Goal: Use online tool/utility: Utilize a website feature to perform a specific function

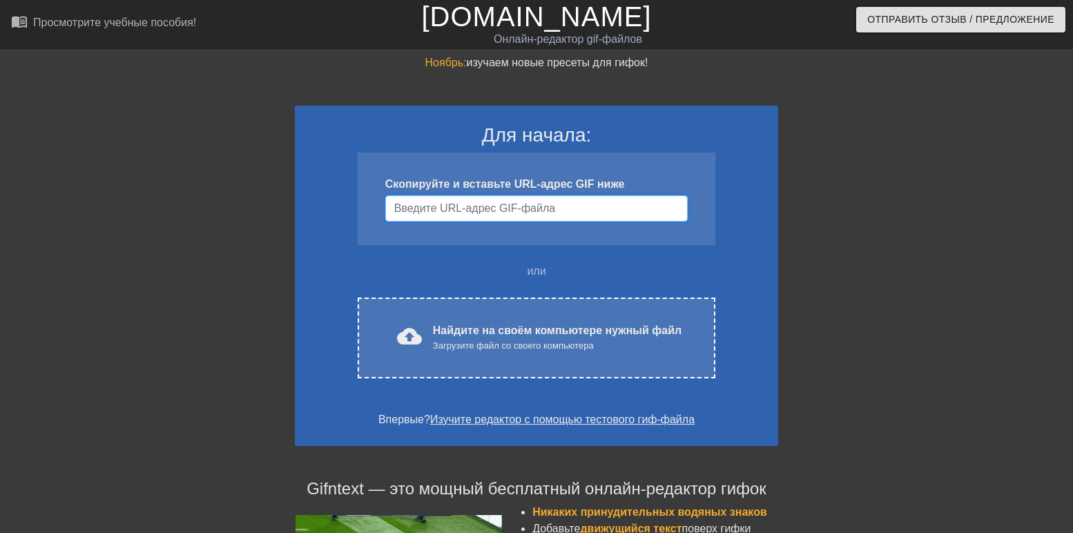
click at [507, 209] on input "Имя пользователя" at bounding box center [536, 208] width 302 height 26
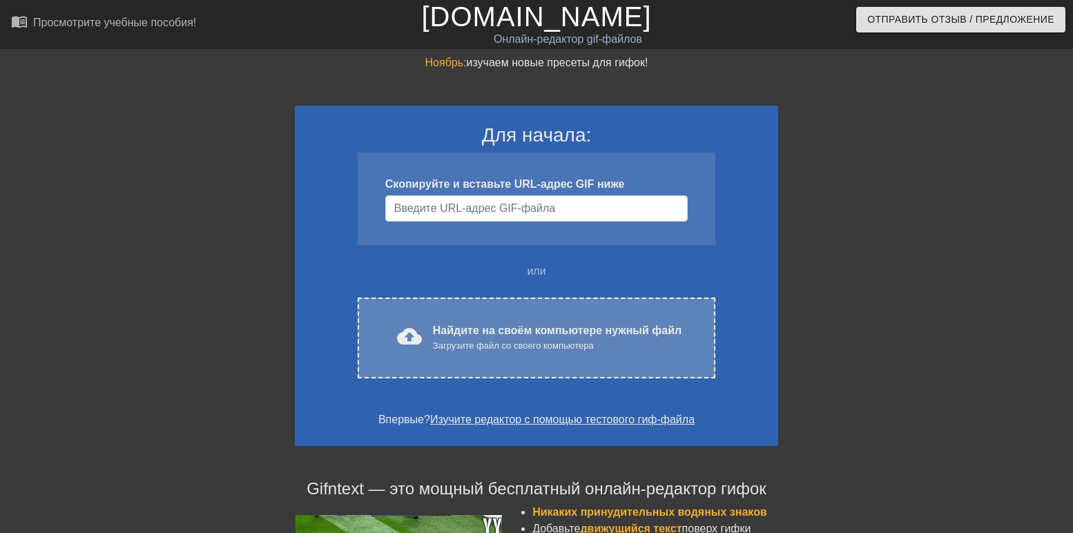
click at [434, 310] on div "cloud_upload загрузить Найдите на своём компьютере нужный файл Загрузите файл с…" at bounding box center [537, 338] width 358 height 81
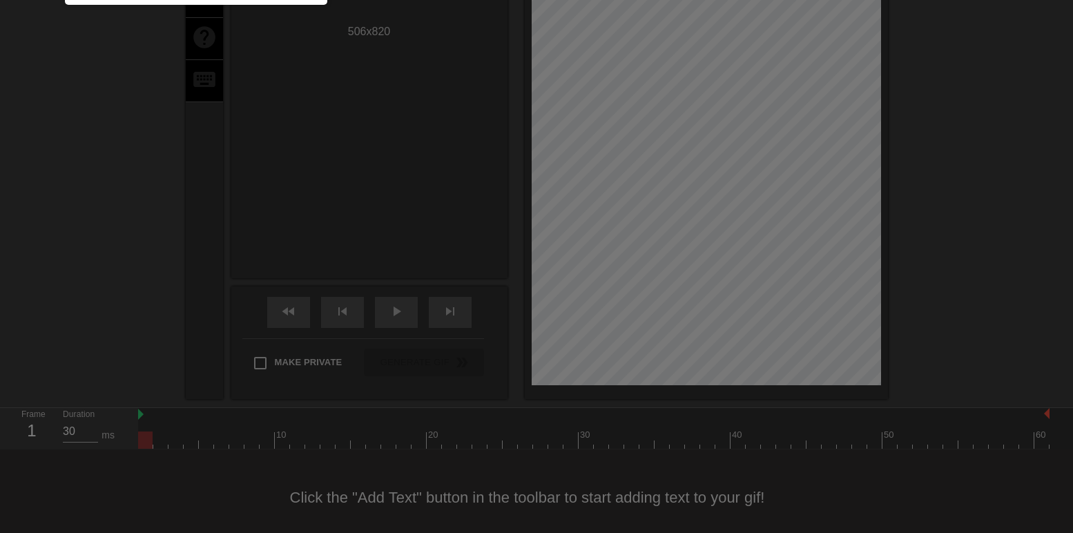
scroll to position [34, 0]
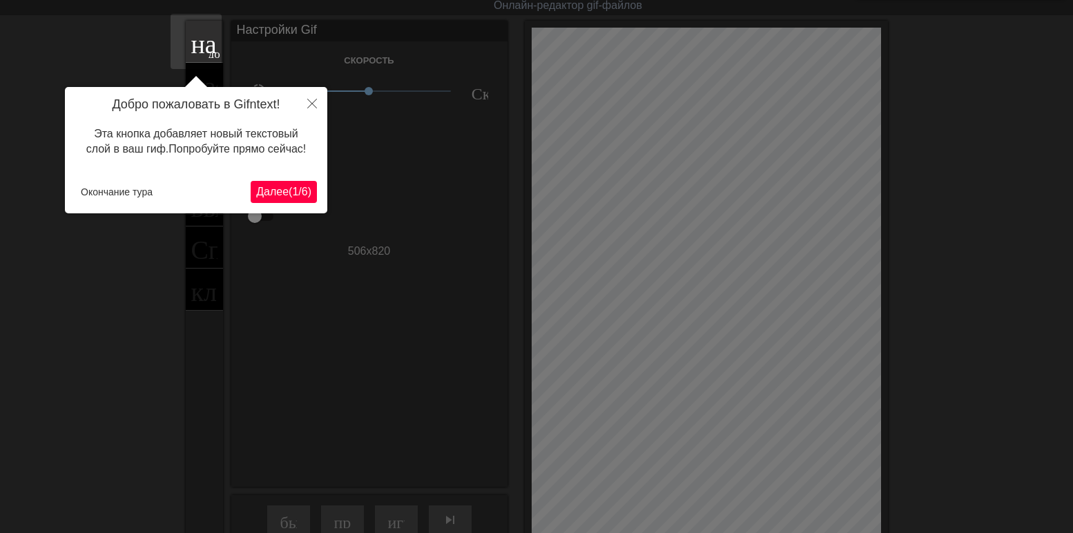
click at [282, 186] on ya-tr-span "Далее" at bounding box center [272, 192] width 32 height 12
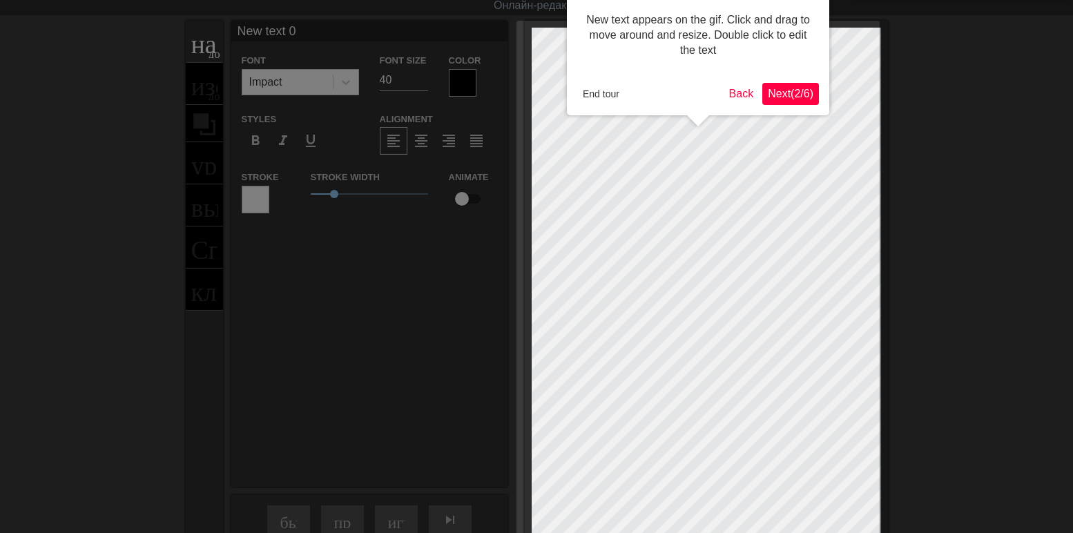
scroll to position [0, 0]
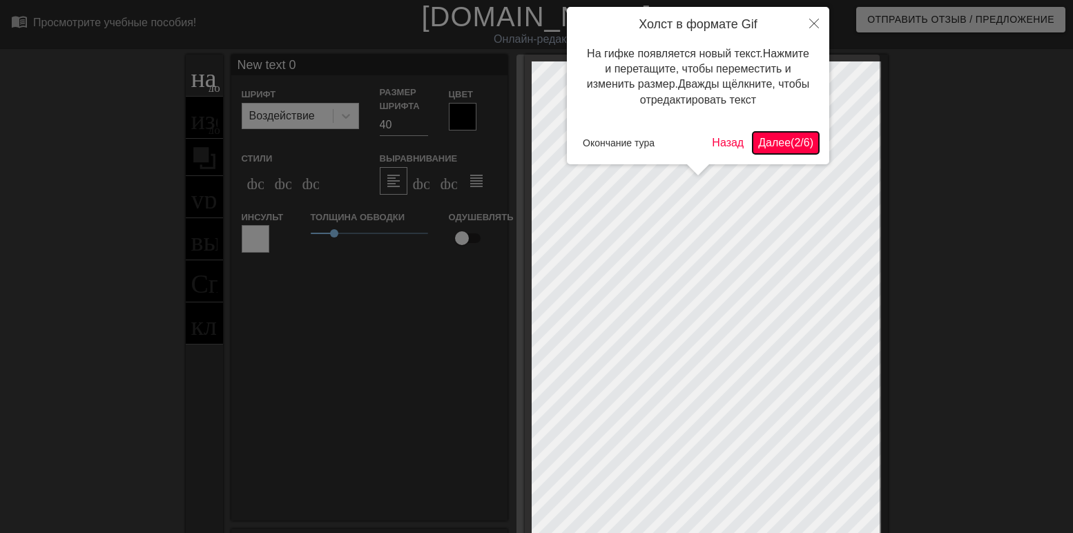
click at [773, 143] on ya-tr-span "Далее" at bounding box center [774, 143] width 32 height 12
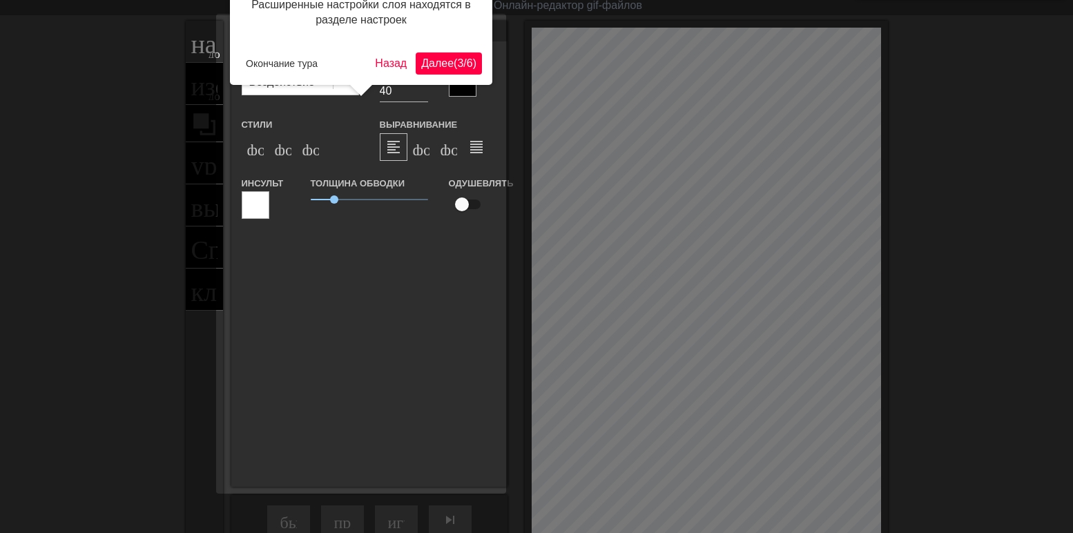
click at [455, 58] on ya-tr-span "(" at bounding box center [455, 63] width 3 height 12
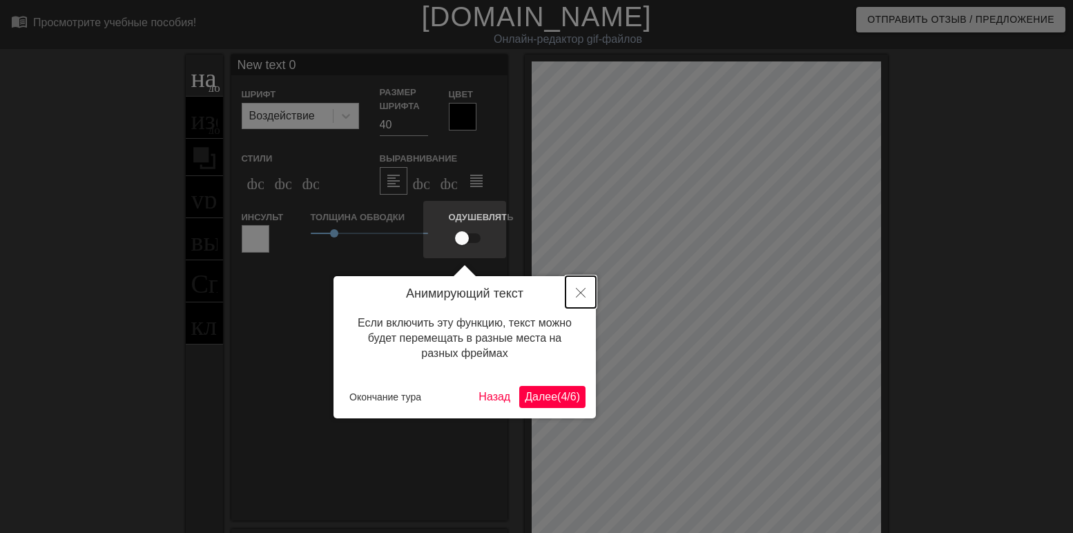
click at [580, 293] on icon "Закрыть" at bounding box center [581, 293] width 10 height 10
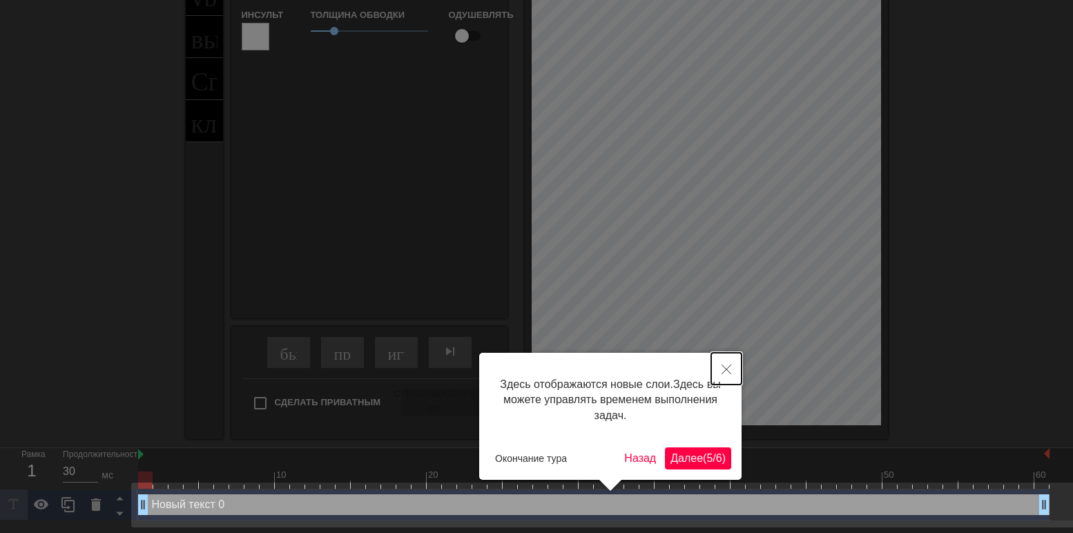
click at [719, 367] on button "Закрыть" at bounding box center [726, 369] width 30 height 32
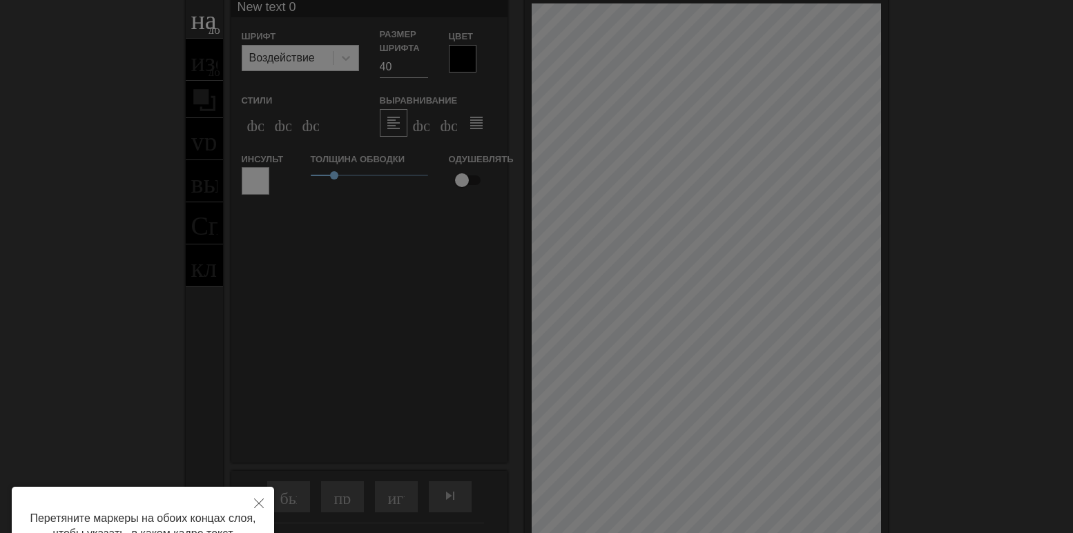
scroll to position [138, 0]
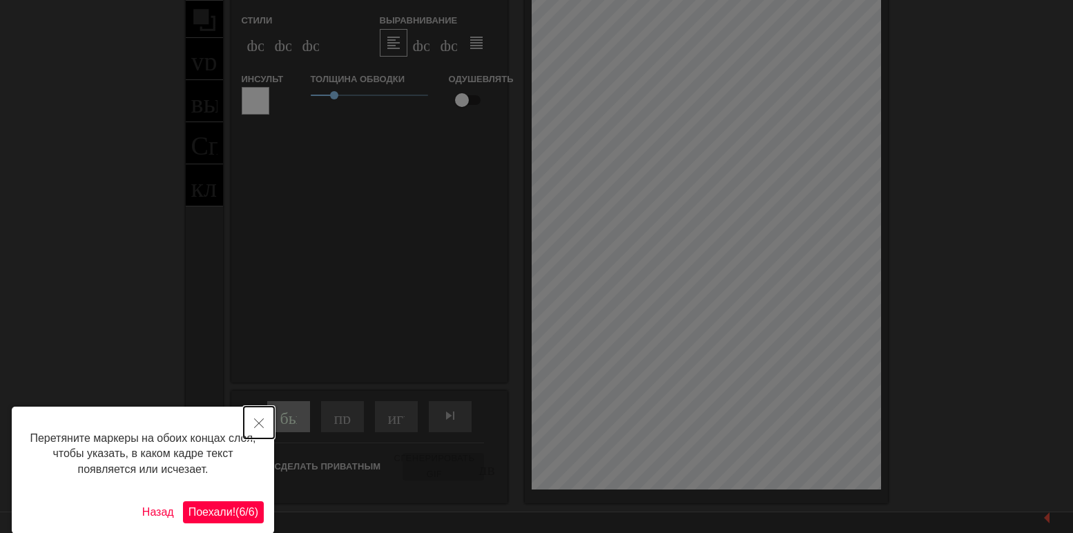
click at [264, 414] on button "Закрыть" at bounding box center [259, 423] width 30 height 32
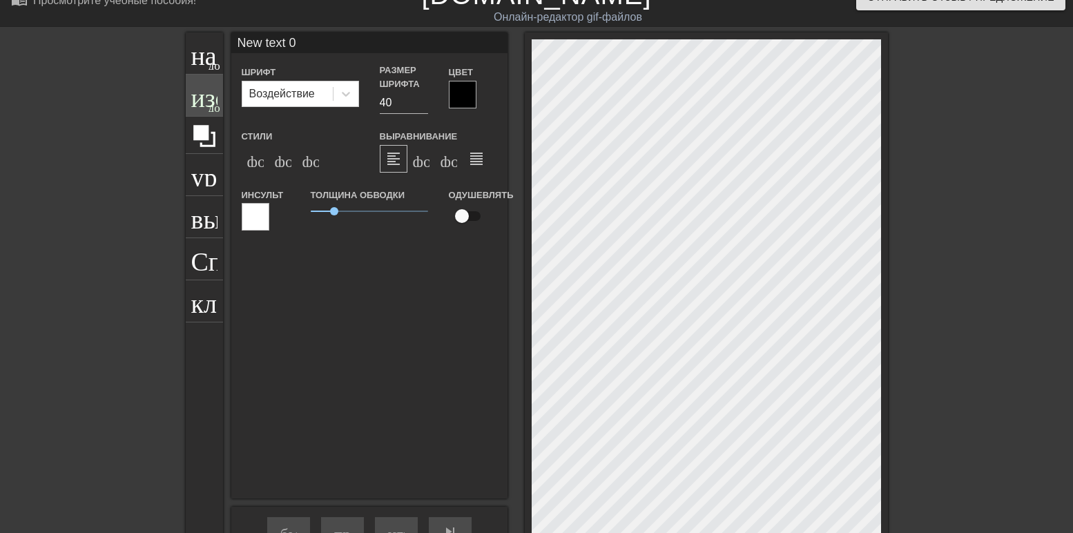
scroll to position [0, 0]
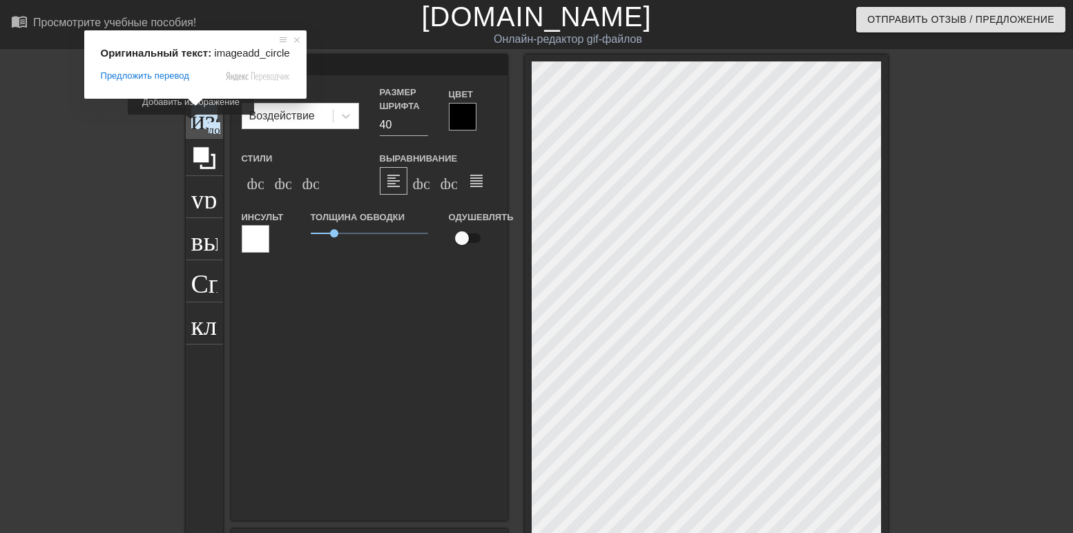
click at [191, 124] on ya-tr-span "изображение" at bounding box center [263, 116] width 144 height 26
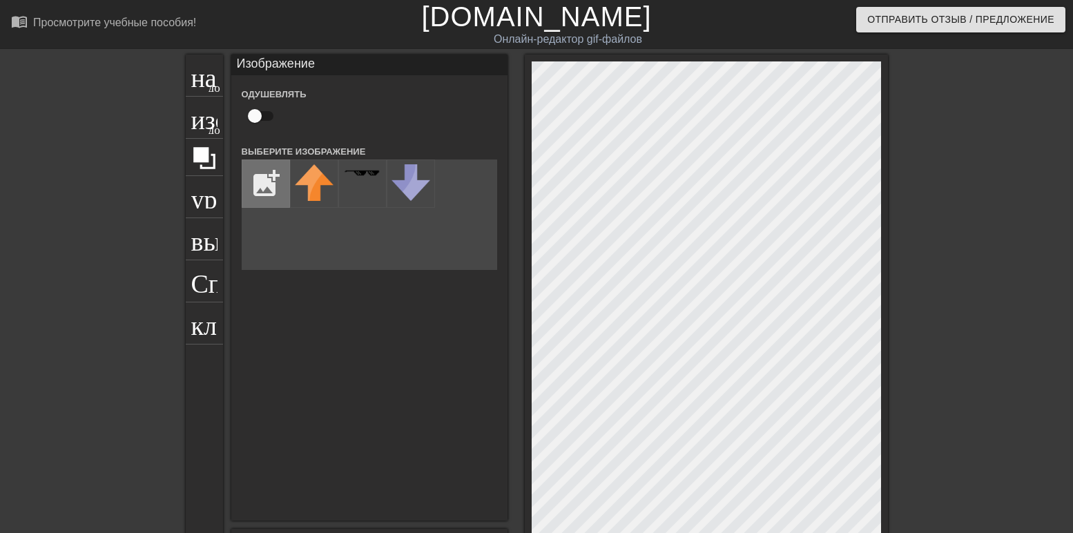
click at [242, 181] on input "file" at bounding box center [265, 183] width 47 height 47
type input "C:\fakepath\text-1755521028102.png"
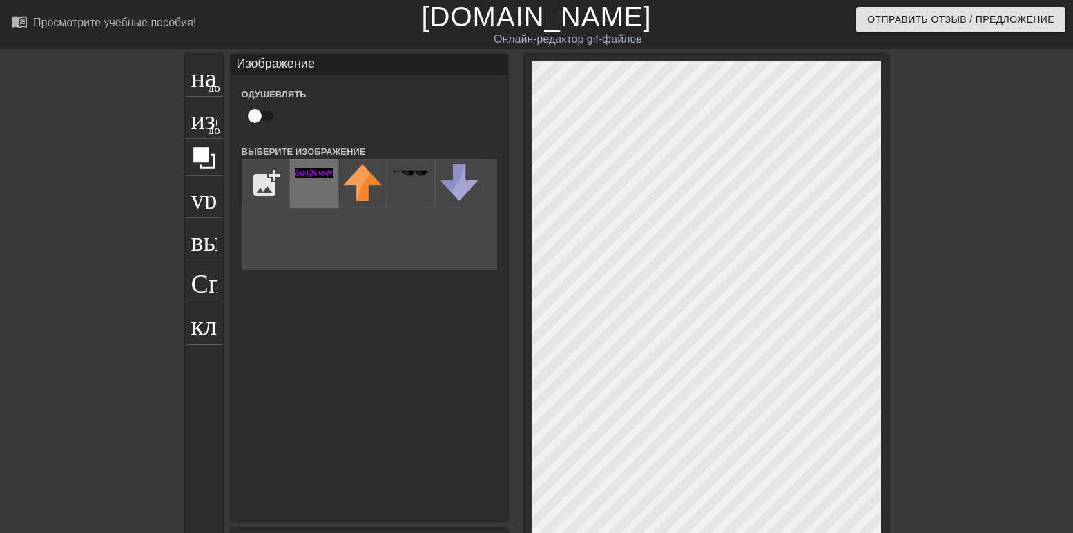
click at [304, 191] on div at bounding box center [314, 183] width 48 height 48
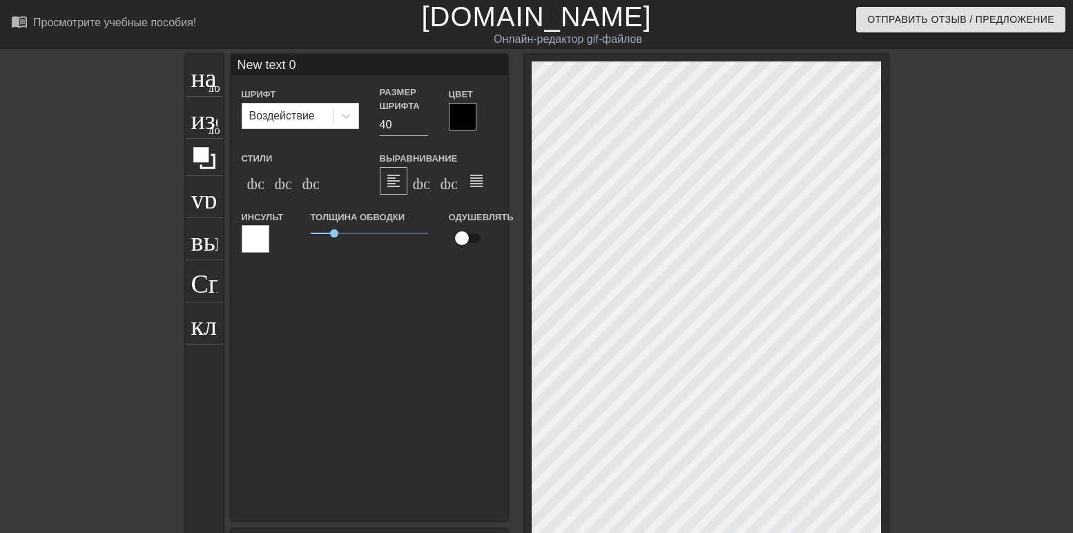
click at [120, 301] on div "название добавить_круг изображение добавить_круг урожай выбор_размера_фото_боль…" at bounding box center [536, 348] width 1073 height 587
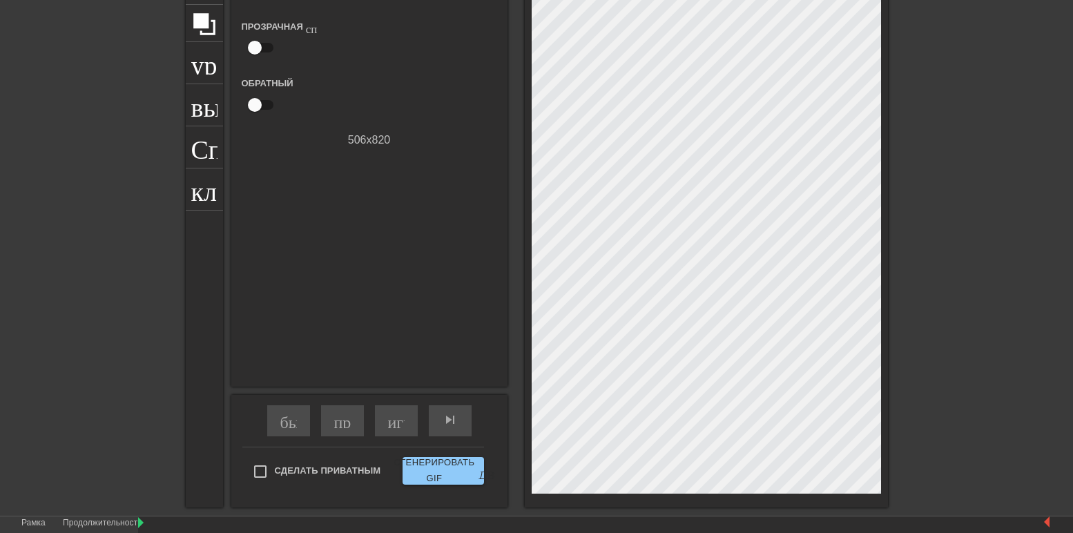
scroll to position [69, 0]
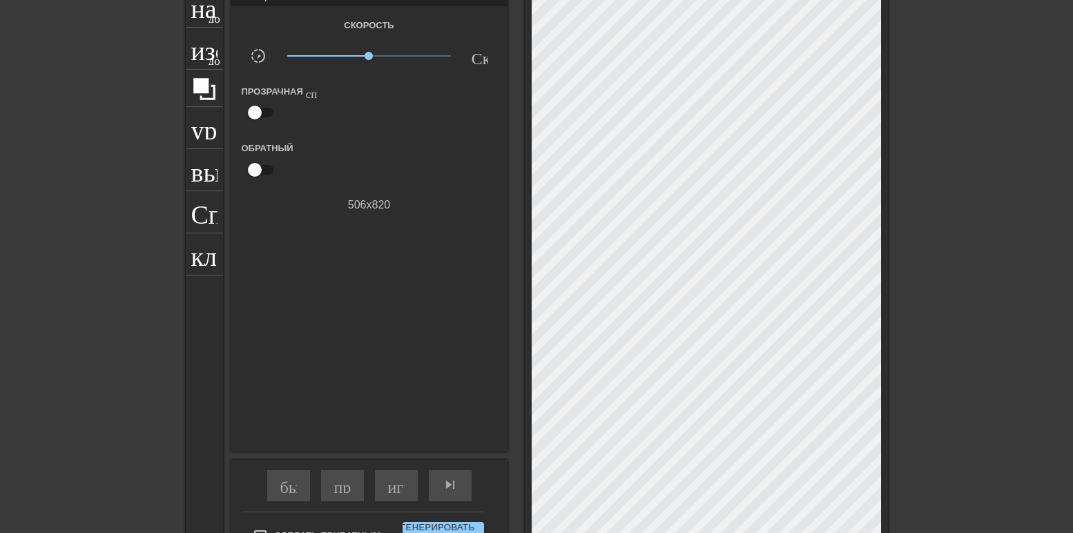
click at [252, 110] on input "checkbox" at bounding box center [254, 112] width 79 height 26
click at [254, 110] on input "checkbox" at bounding box center [268, 112] width 79 height 26
drag, startPoint x: 257, startPoint y: 111, endPoint x: 279, endPoint y: 110, distance: 22.1
click at [257, 112] on input "checkbox" at bounding box center [254, 112] width 79 height 26
checkbox input "true"
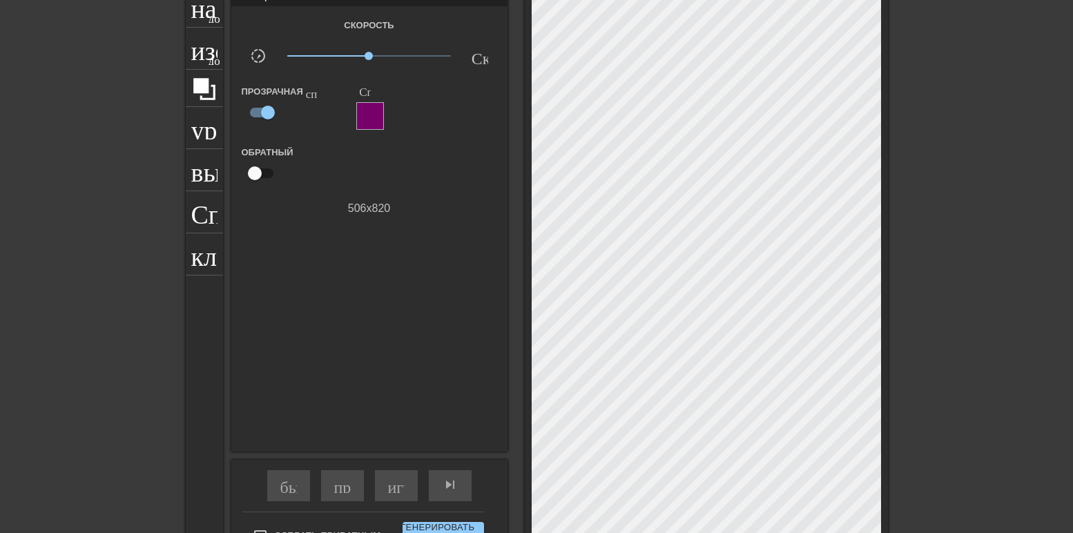
click at [366, 113] on div at bounding box center [370, 116] width 28 height 28
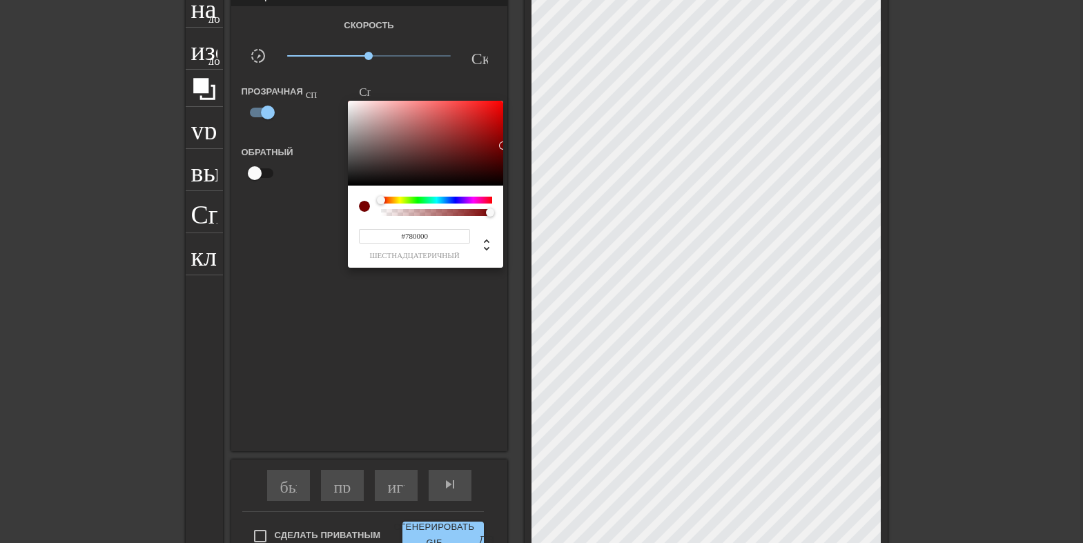
drag, startPoint x: 472, startPoint y: 200, endPoint x: 377, endPoint y: 203, distance: 95.3
click at [377, 203] on div at bounding box center [425, 206] width 133 height 19
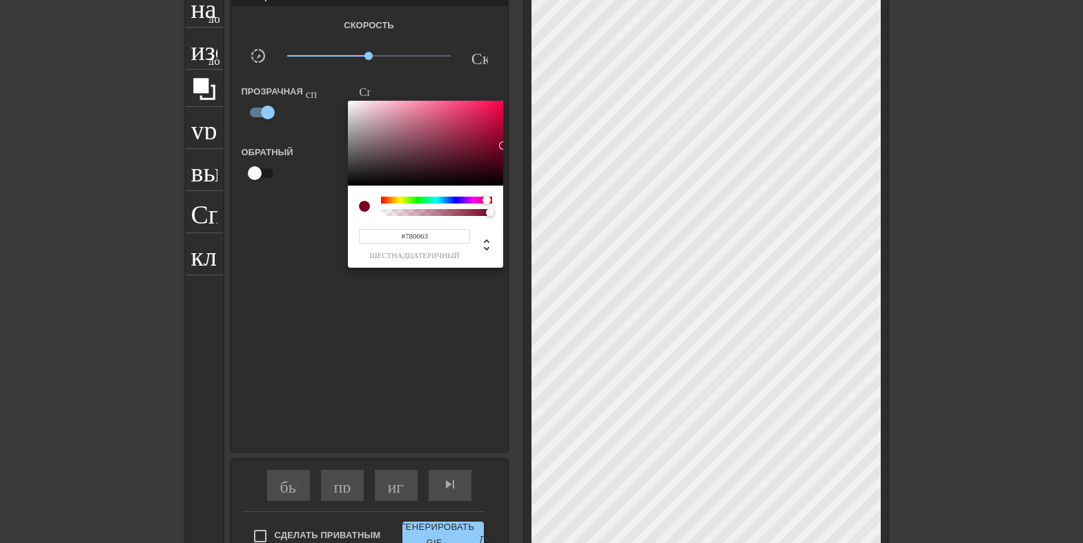
click at [483, 200] on div at bounding box center [487, 200] width 8 height 8
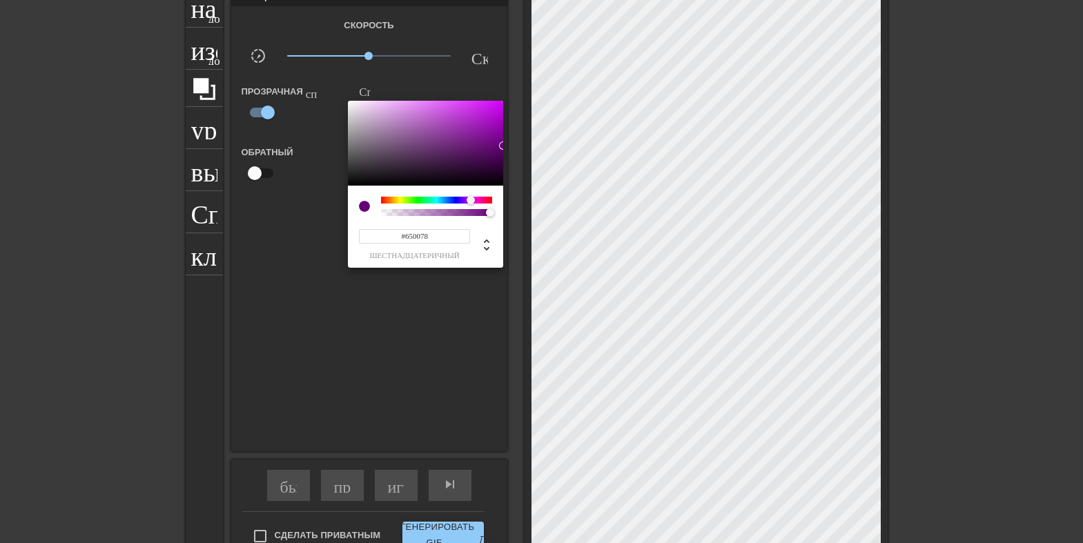
click at [471, 202] on div at bounding box center [436, 200] width 111 height 7
click at [469, 202] on div at bounding box center [471, 200] width 8 height 8
type input "#710493"
click at [499, 137] on div at bounding box center [425, 144] width 155 height 86
drag, startPoint x: 289, startPoint y: 288, endPoint x: 294, endPoint y: 282, distance: 8.3
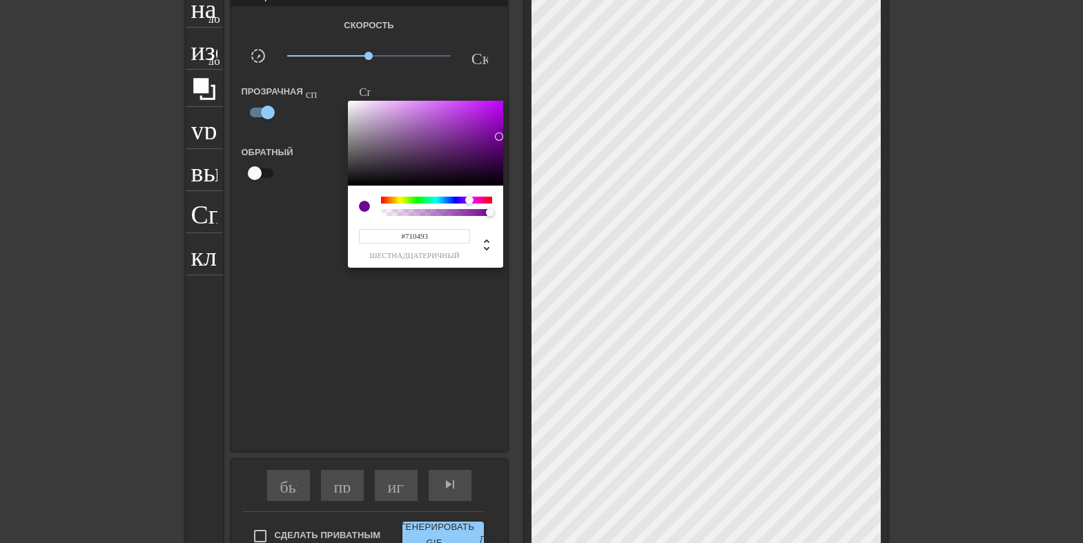
click at [288, 287] on div at bounding box center [541, 271] width 1083 height 543
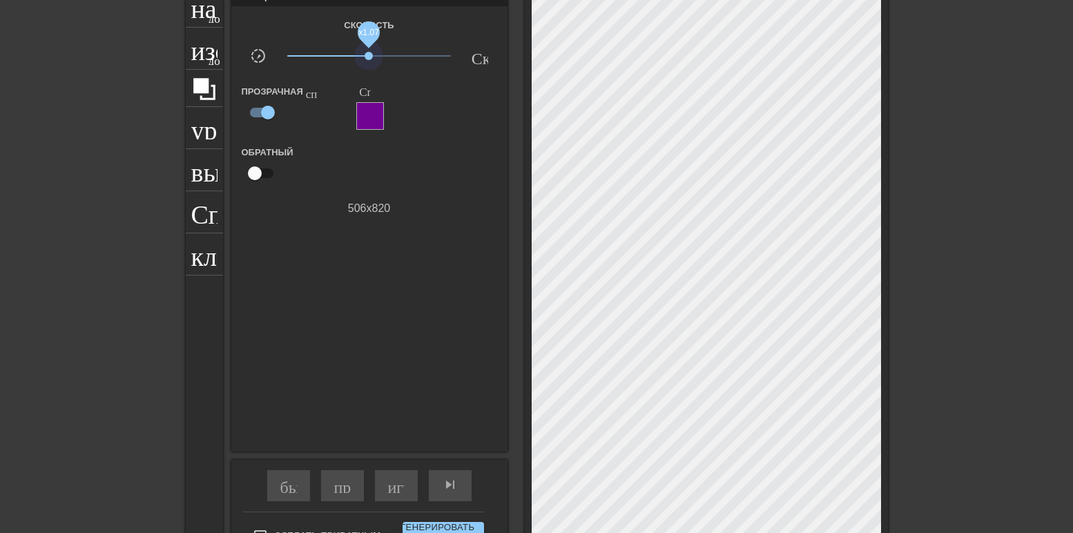
click at [360, 63] on span "x1.07" at bounding box center [369, 56] width 164 height 17
click at [243, 171] on input "checkbox" at bounding box center [254, 173] width 79 height 26
click at [253, 171] on input "checkbox" at bounding box center [268, 173] width 79 height 26
checkbox input "false"
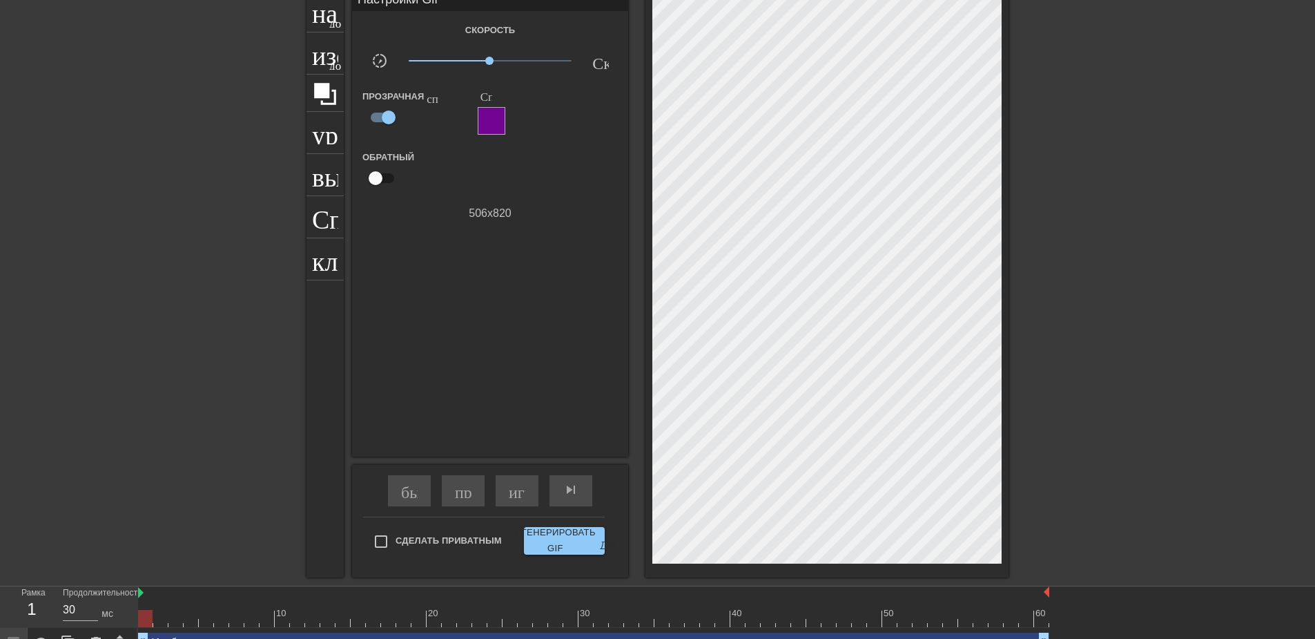
scroll to position [118, 0]
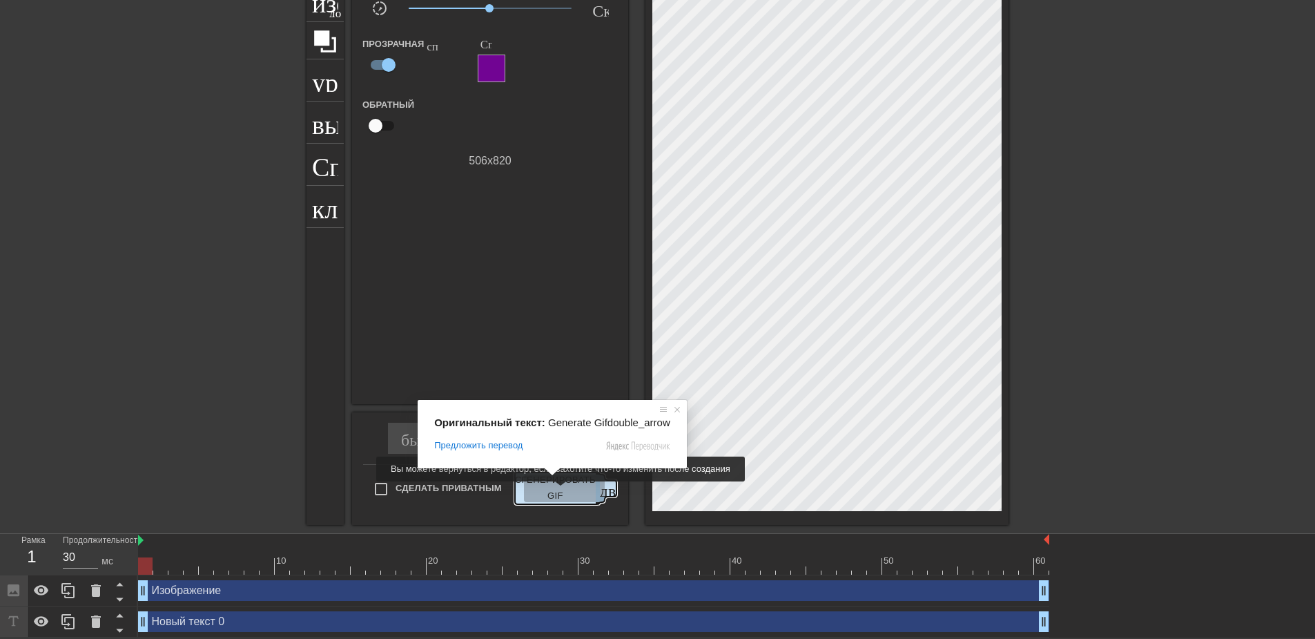
click at [552, 491] on ya-tr-span "Сгенерировать GIF" at bounding box center [555, 488] width 81 height 32
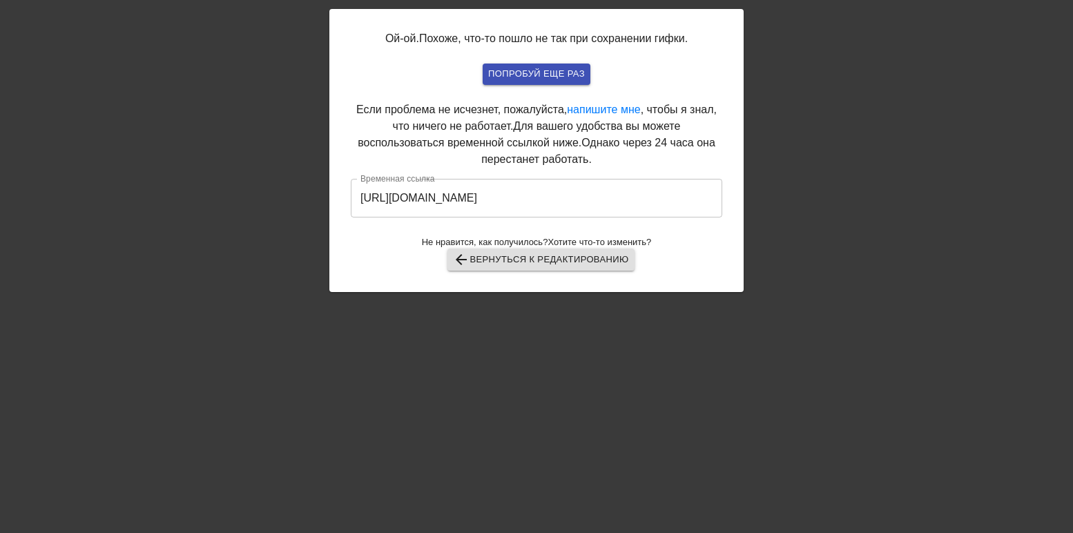
scroll to position [0, 0]
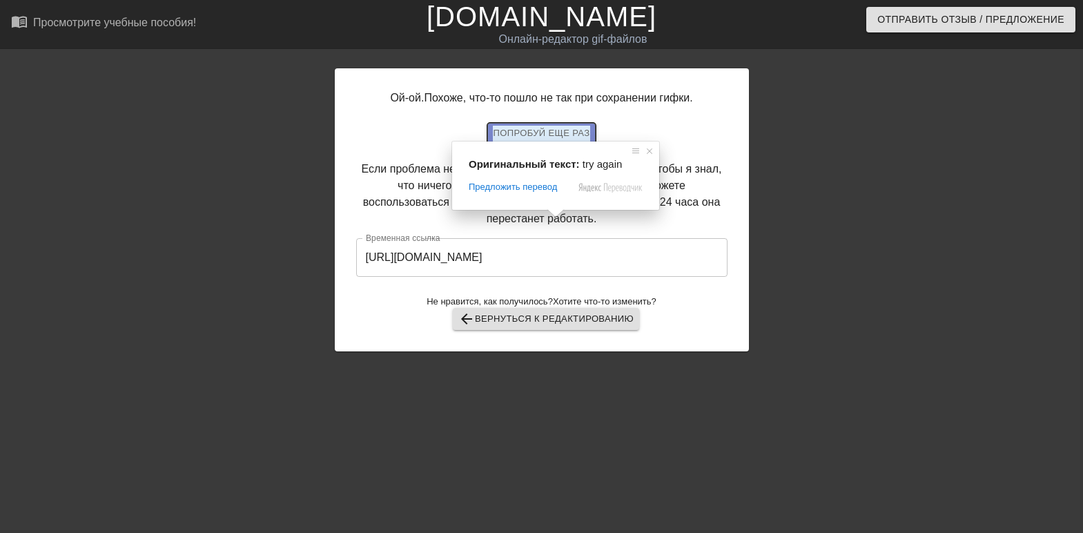
click at [543, 133] on ya-tr-span "попробуй еще раз" at bounding box center [541, 134] width 97 height 16
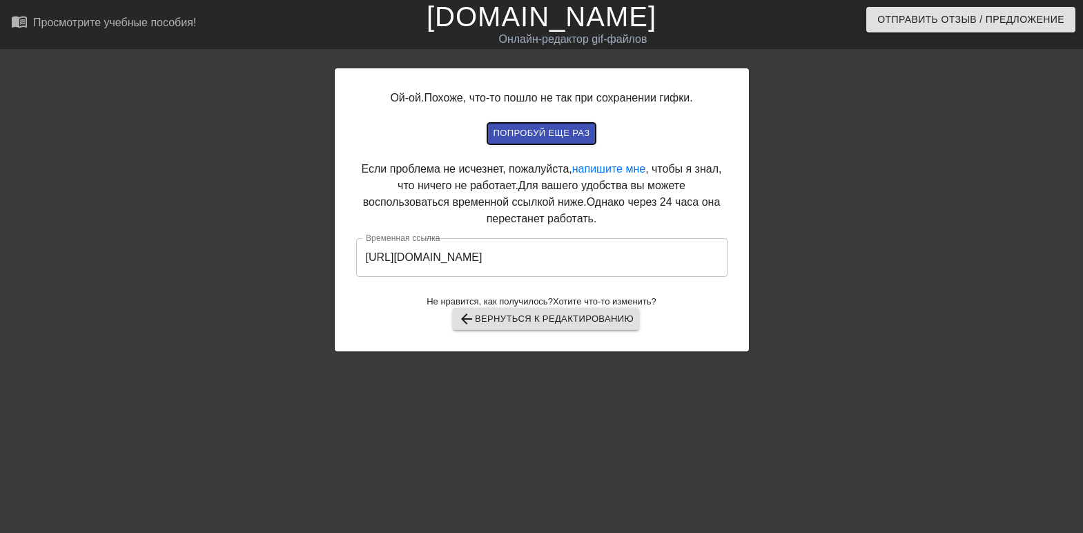
click at [566, 137] on ya-tr-span "попробуй еще раз" at bounding box center [541, 134] width 97 height 16
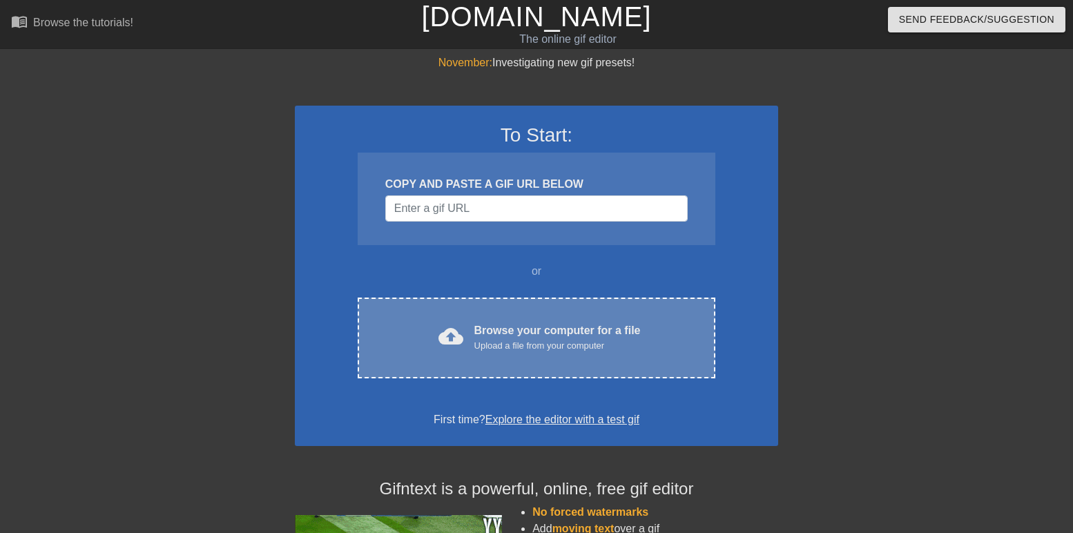
click at [444, 313] on div "cloud_upload Browse your computer for a file Upload a file from your computer C…" at bounding box center [537, 338] width 358 height 81
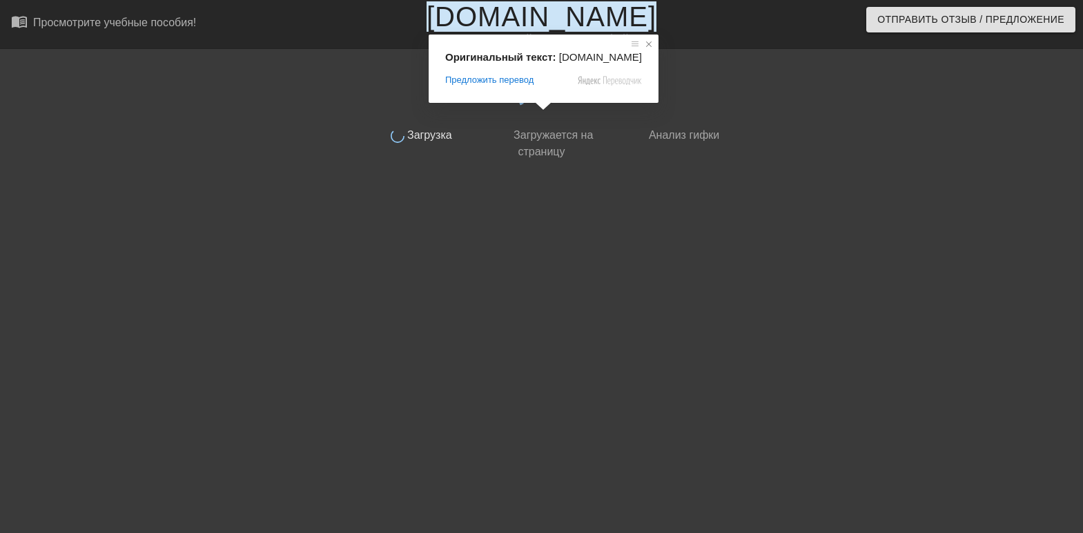
click at [642, 44] on span at bounding box center [649, 44] width 14 height 14
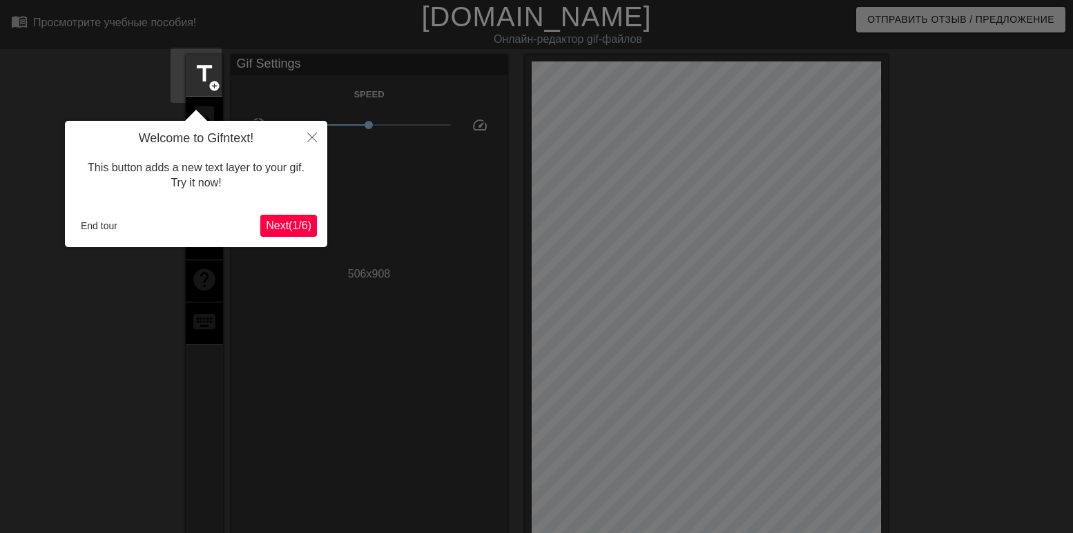
scroll to position [34, 0]
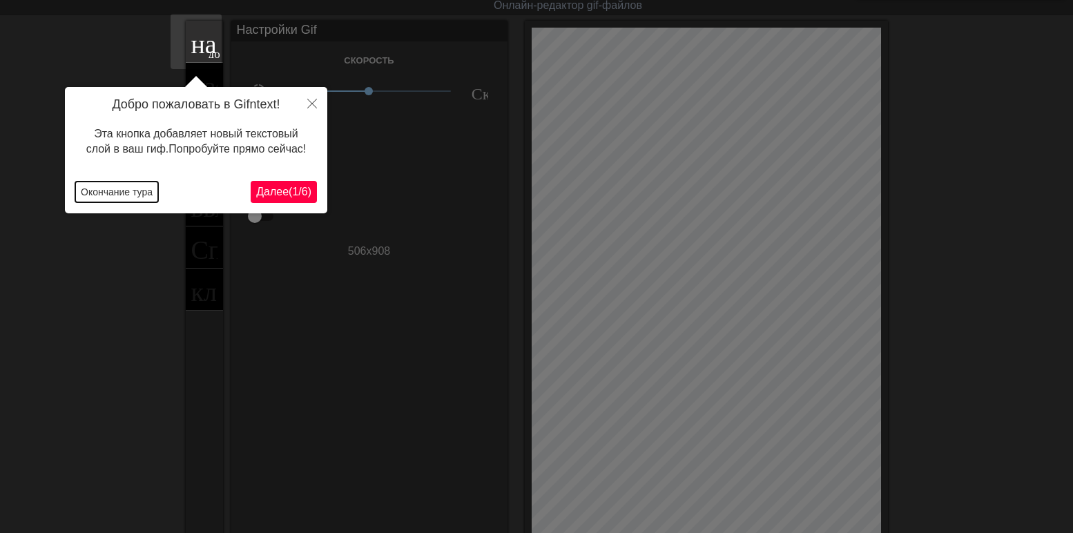
click at [128, 192] on button "Окончание тура" at bounding box center [116, 192] width 83 height 21
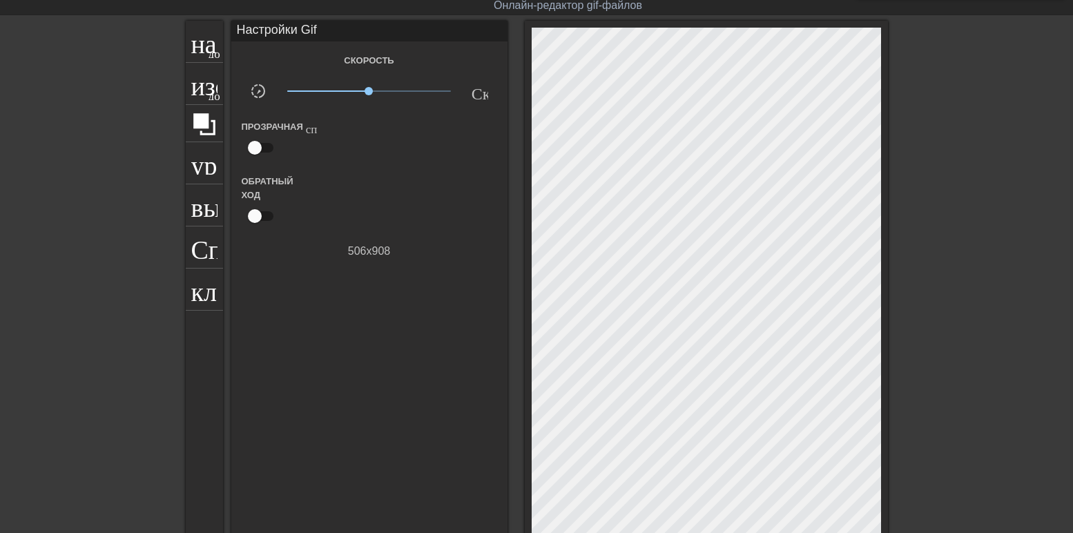
scroll to position [172, 0]
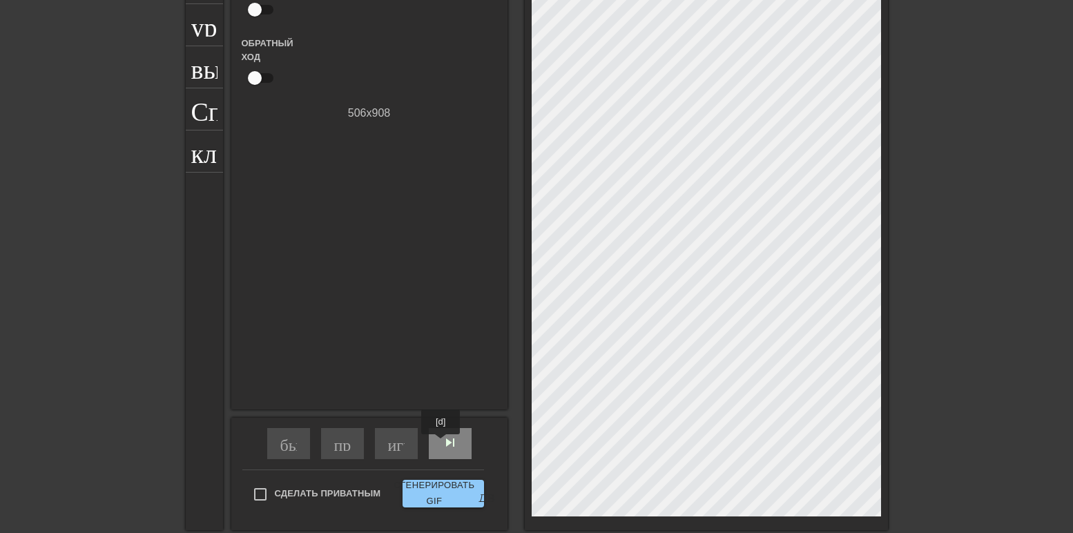
click at [448, 443] on ya-tr-span "skip_next - пропустить следующий" at bounding box center [540, 442] width 197 height 17
click at [449, 443] on ya-tr-span "skip_next - пропустить следующий" at bounding box center [540, 442] width 197 height 17
click at [450, 443] on div "skip_next - пропустить следующий" at bounding box center [450, 443] width 43 height 31
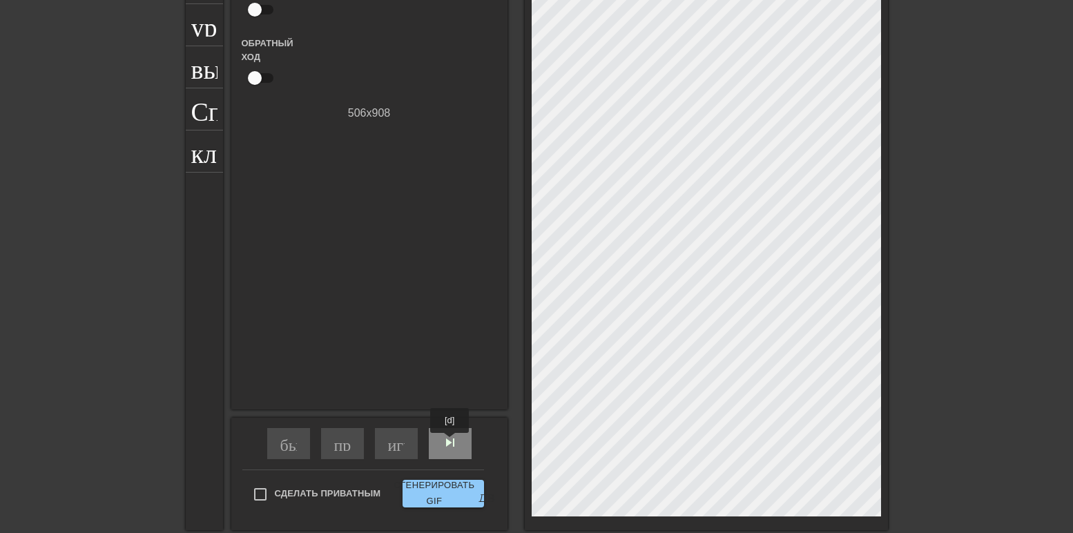
click at [450, 443] on div "skip_next - пропустить следующий" at bounding box center [450, 443] width 43 height 31
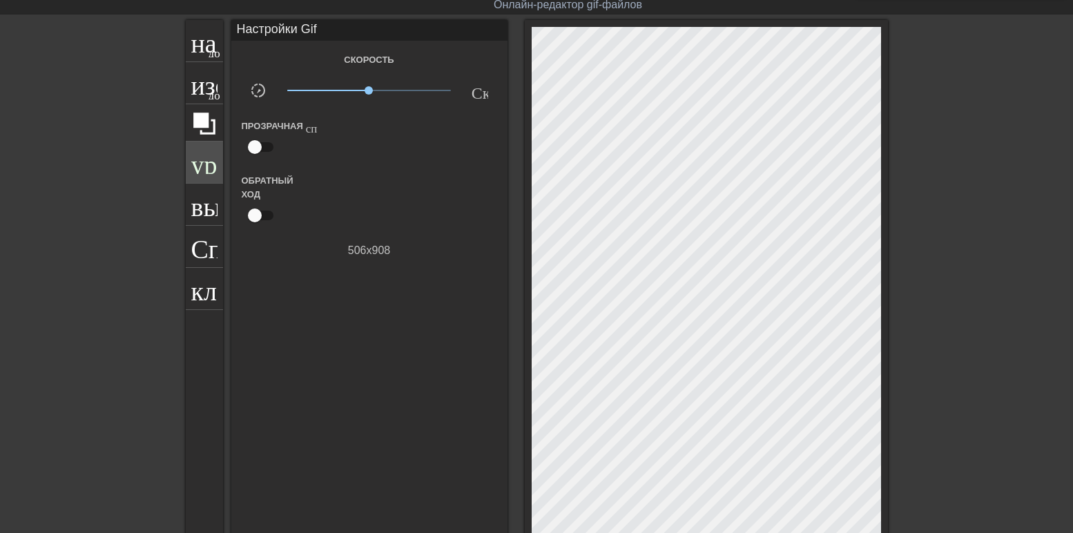
scroll to position [34, 0]
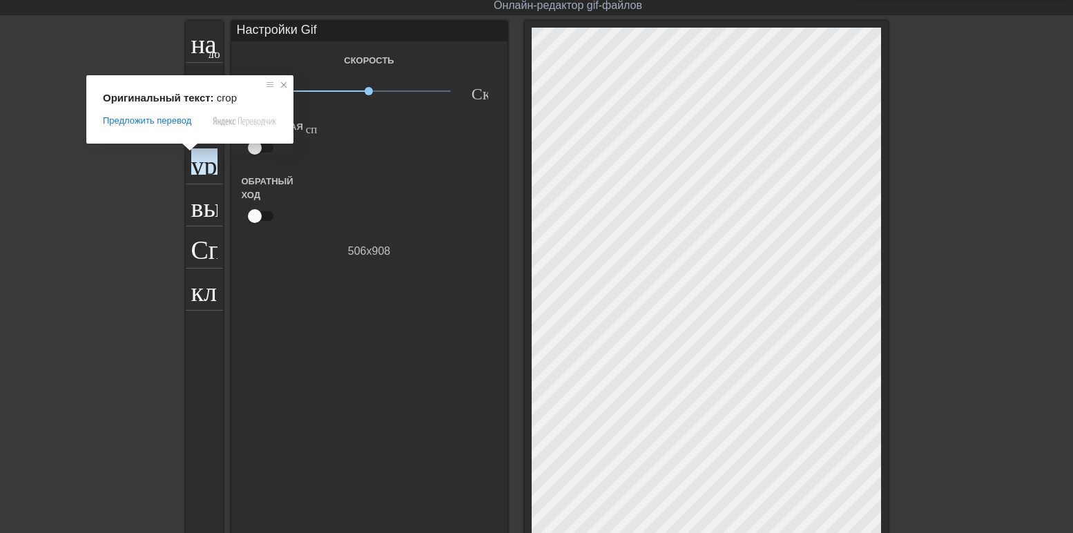
click at [286, 85] on span at bounding box center [284, 85] width 14 height 14
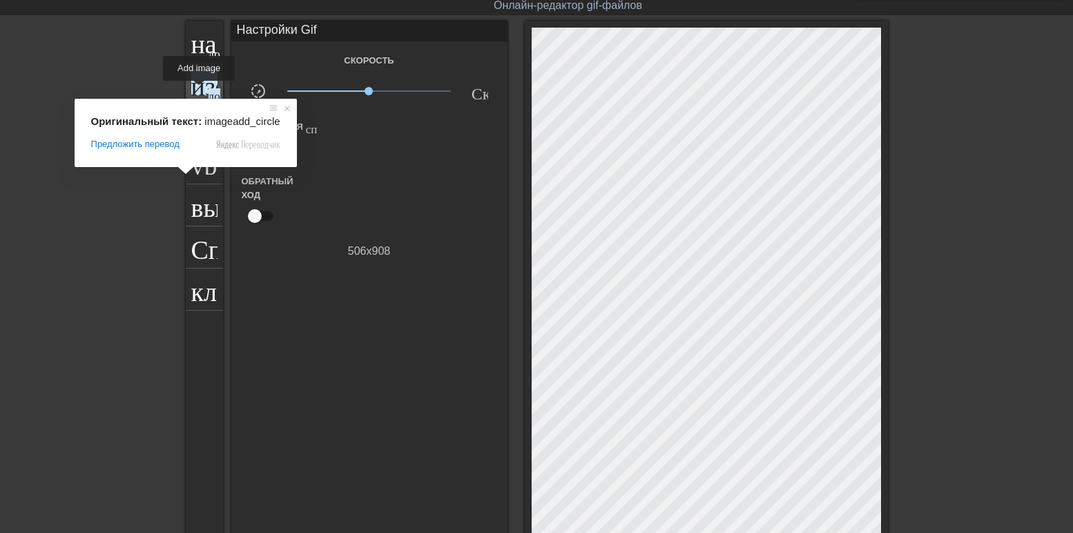
click at [199, 90] on ya-tr-span "изображение" at bounding box center [263, 82] width 144 height 26
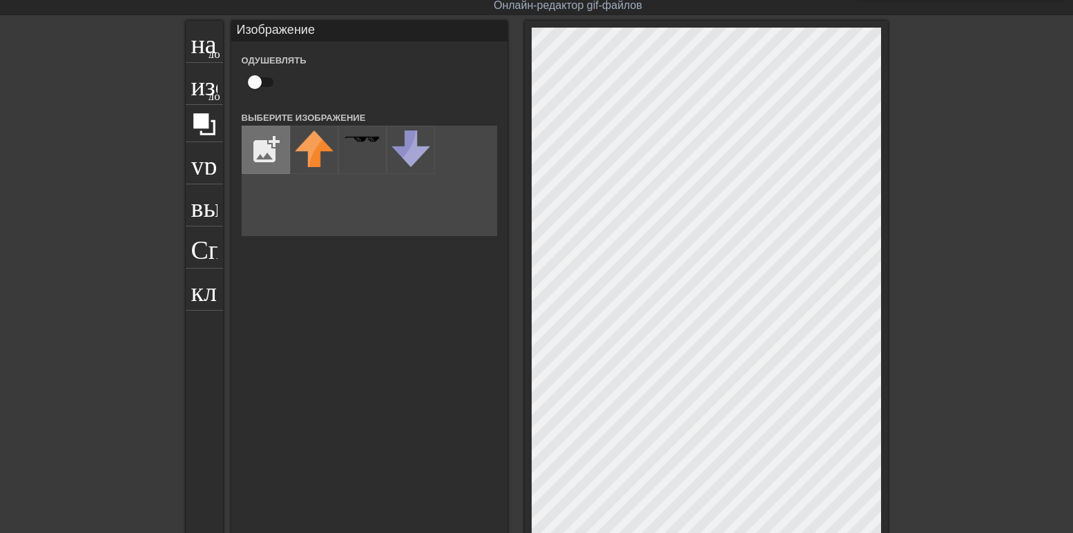
click at [264, 157] on input "file" at bounding box center [265, 149] width 47 height 47
type input "C:\fakepath\text-1755521943831.png"
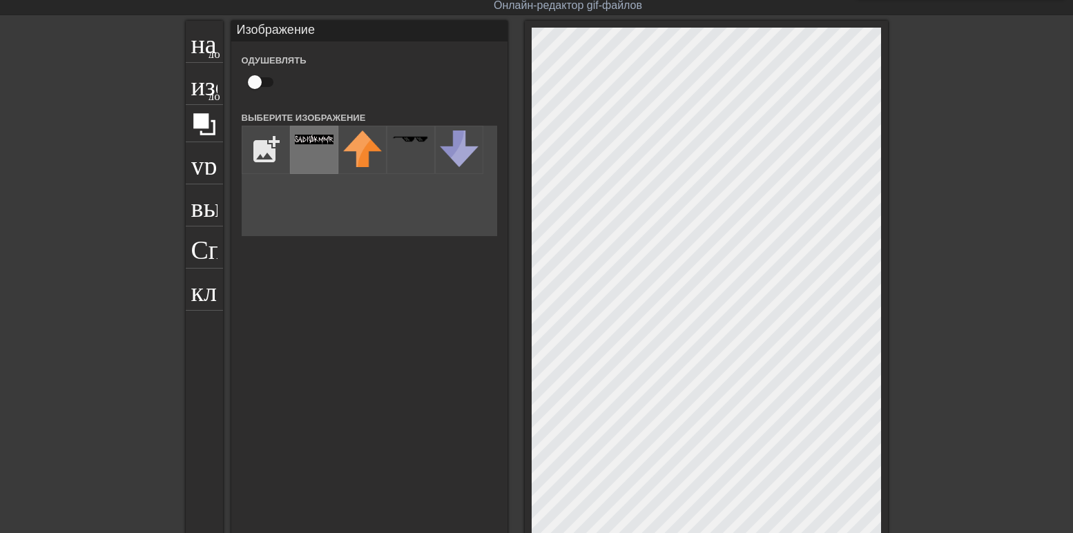
click at [309, 159] on div at bounding box center [314, 150] width 48 height 48
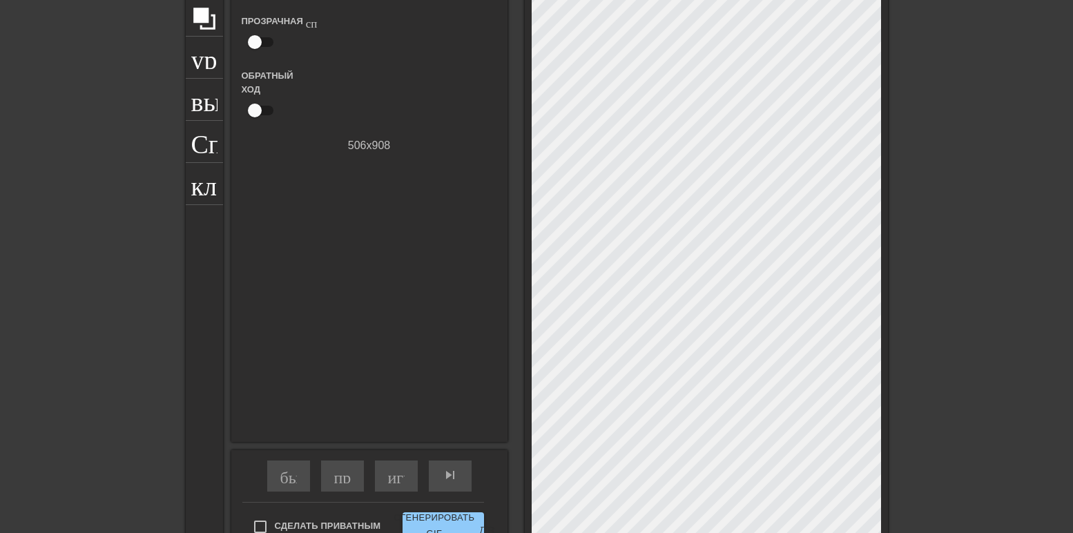
scroll to position [253, 0]
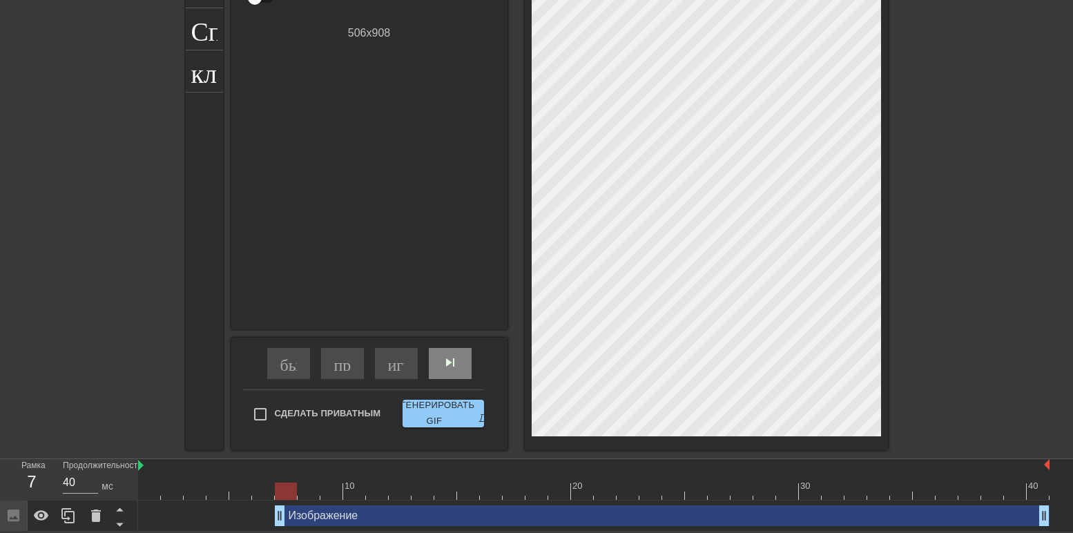
click at [443, 362] on ya-tr-span "skip_next - пропустить следующий" at bounding box center [540, 362] width 197 height 17
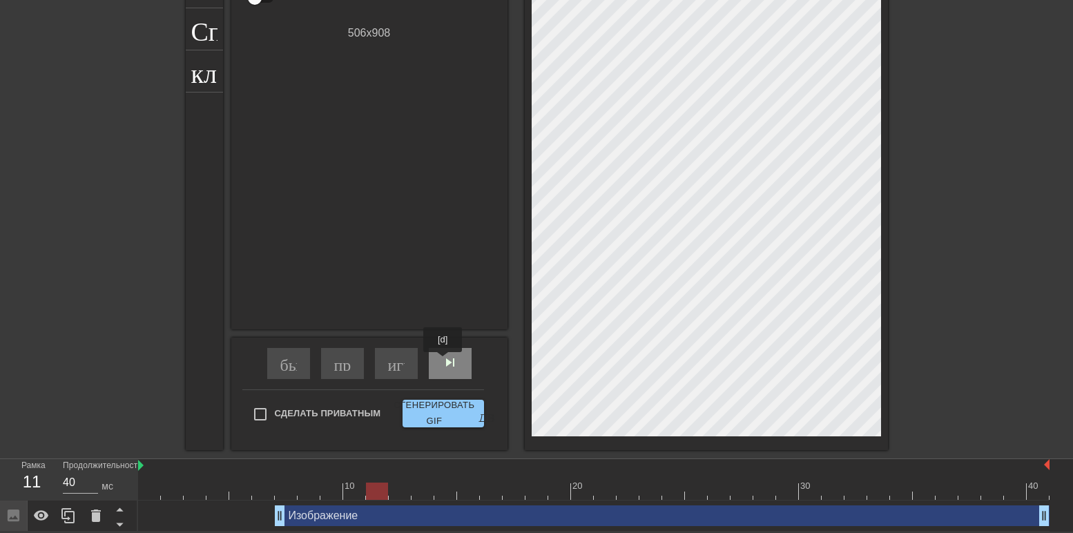
click at [443, 362] on ya-tr-span "skip_next - пропустить следующий" at bounding box center [540, 362] width 197 height 17
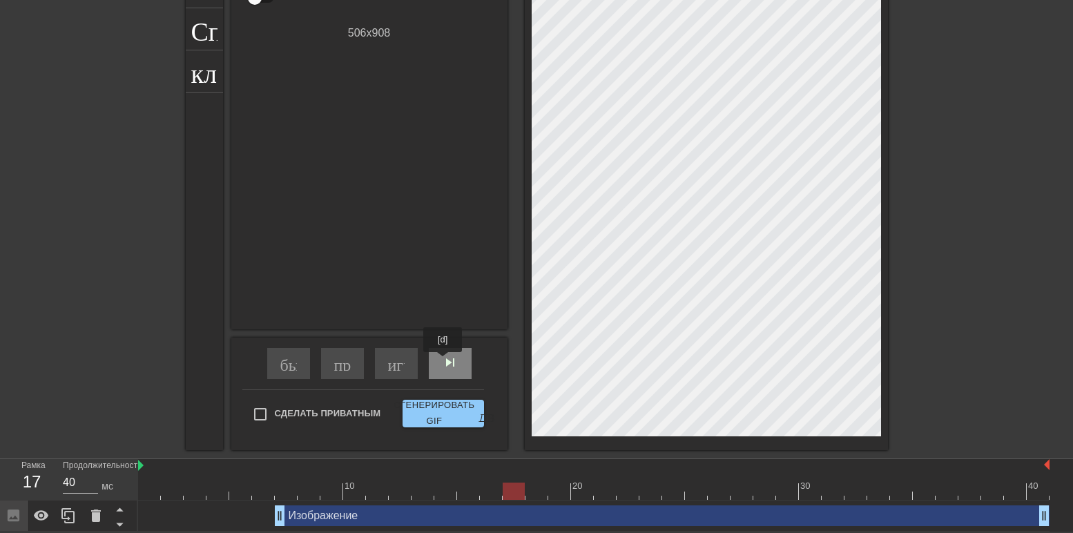
click at [443, 362] on ya-tr-span "skip_next - пропустить следующий" at bounding box center [540, 362] width 197 height 17
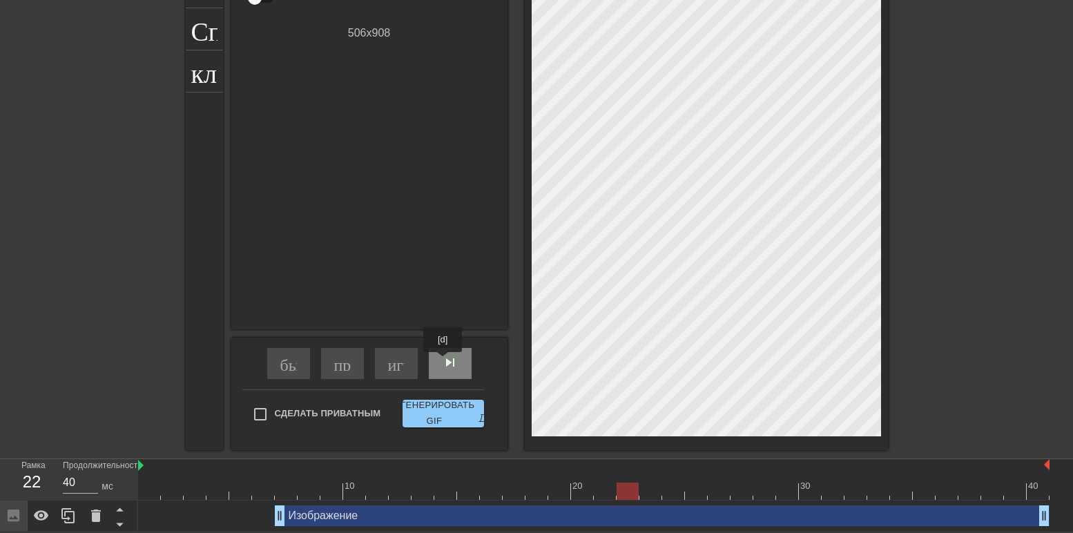
click at [443, 362] on ya-tr-span "skip_next - пропустить следующий" at bounding box center [540, 362] width 197 height 17
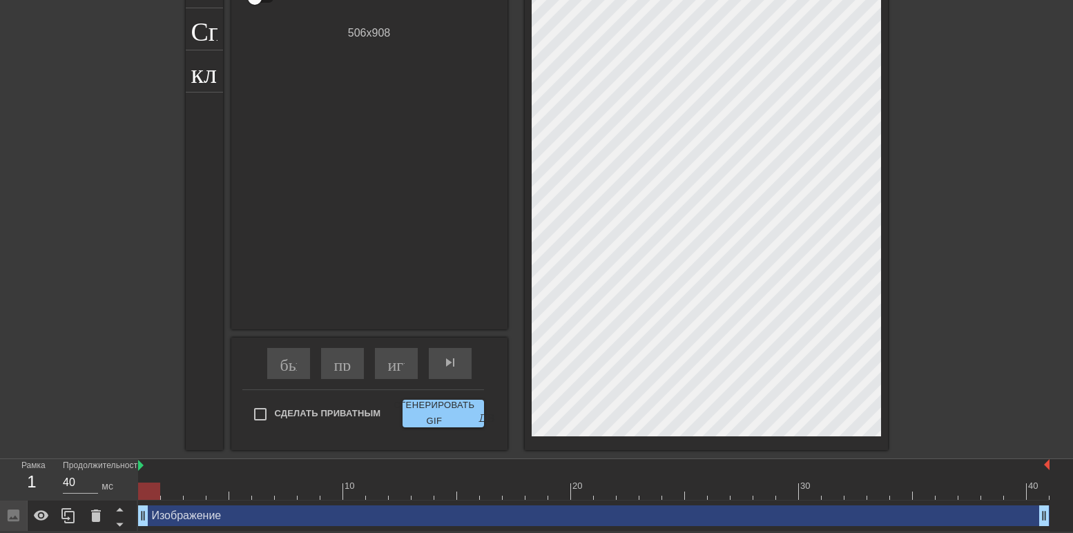
drag, startPoint x: 281, startPoint y: 515, endPoint x: 8, endPoint y: 507, distance: 273.5
click at [9, 507] on div "Рамка 1 Продолжительность 40 мс 10 20 30 40 Изображение drag_handle - ручка пер…" at bounding box center [536, 495] width 1073 height 72
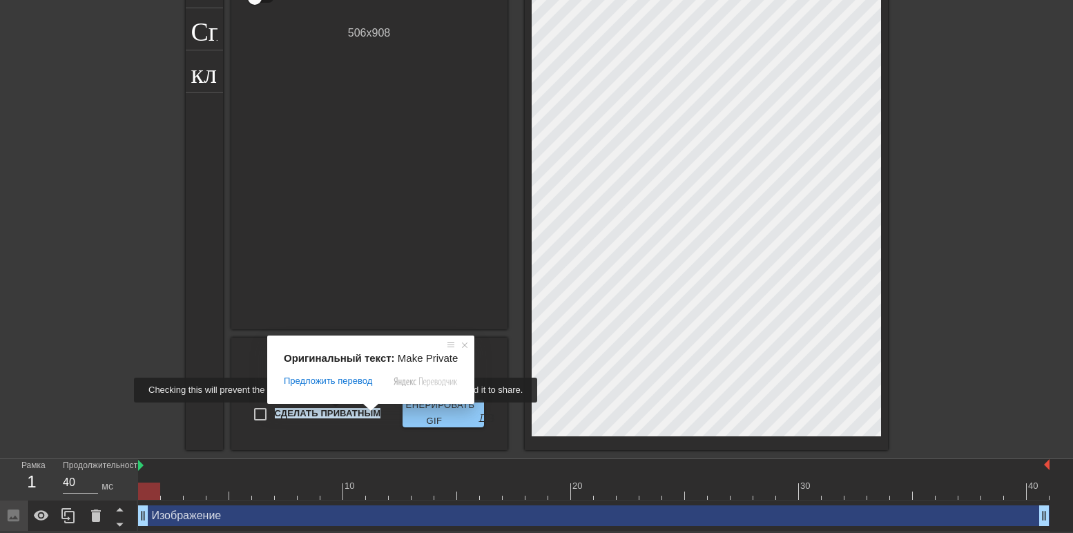
click at [338, 412] on ya-tr-span "Сделать Приватным" at bounding box center [328, 413] width 106 height 10
click at [275, 412] on input "Сделать Приватным" at bounding box center [260, 414] width 29 height 29
checkbox input "true"
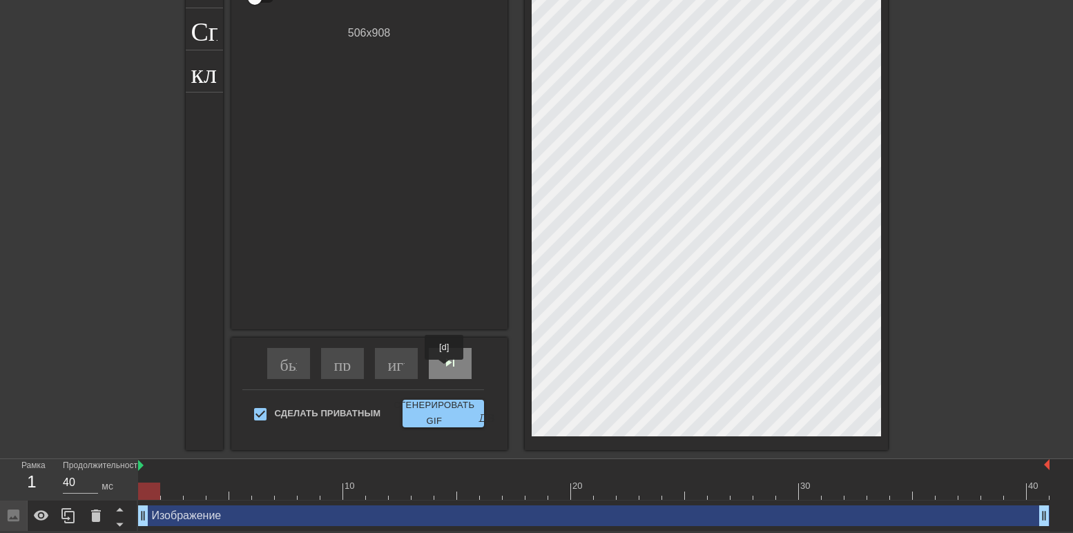
click at [445, 369] on div "skip_next - пропустить следующий" at bounding box center [450, 363] width 43 height 31
click at [445, 370] on div "skip_next - пропустить следующий" at bounding box center [450, 363] width 43 height 31
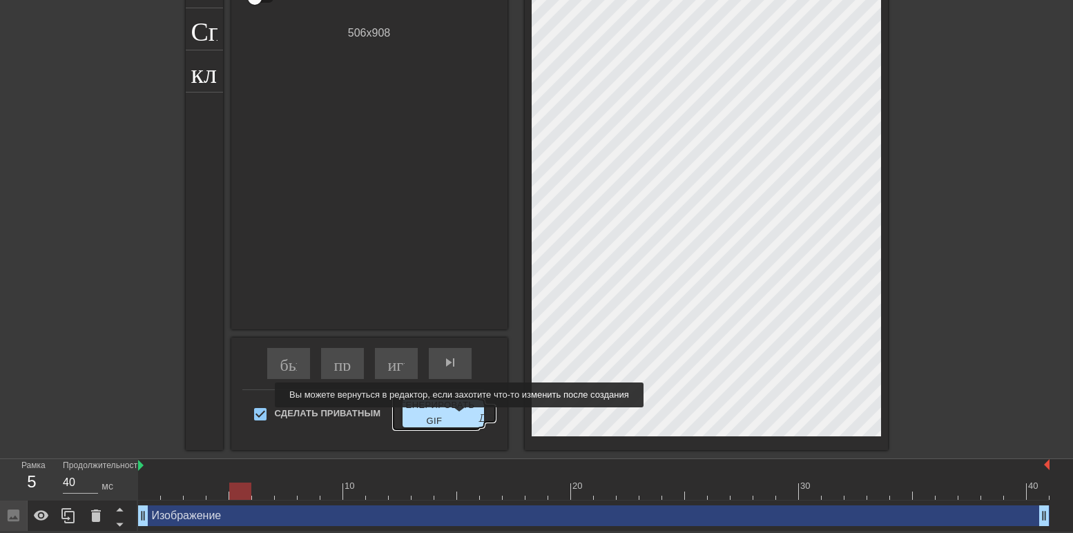
click at [456, 417] on ya-tr-span "Сгенерировать GIF" at bounding box center [434, 414] width 81 height 32
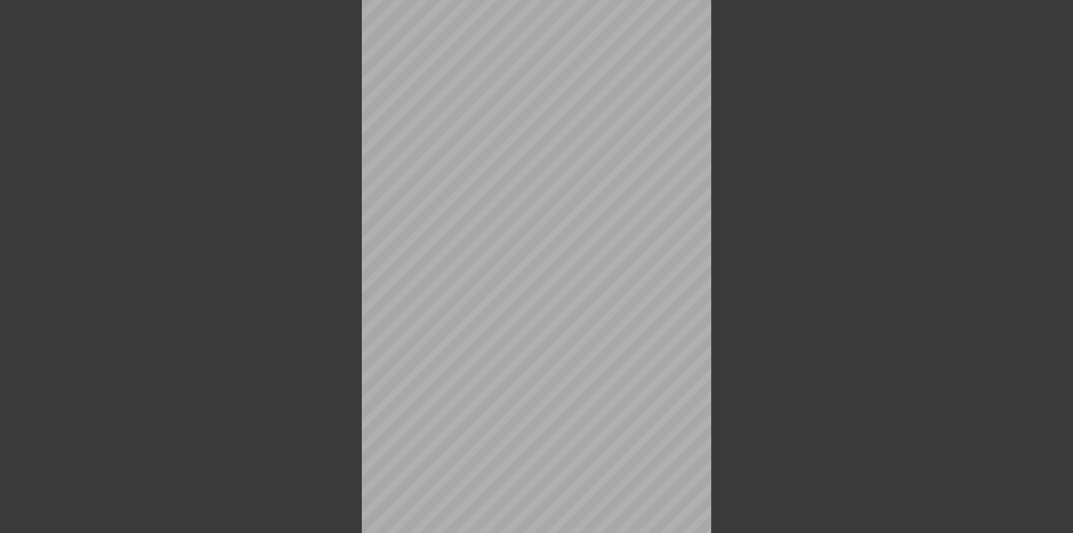
scroll to position [264, 0]
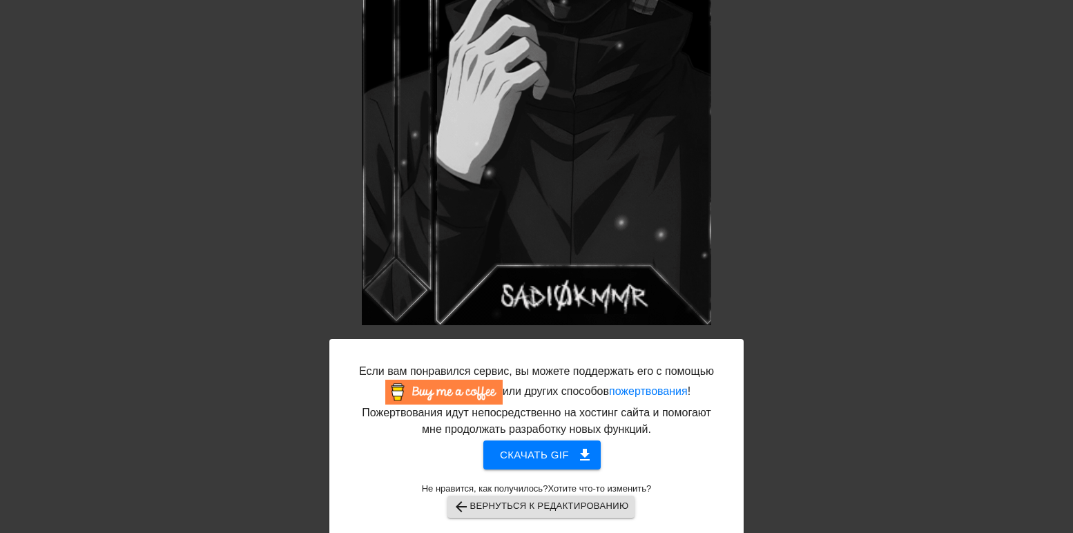
scroll to position [362, 0]
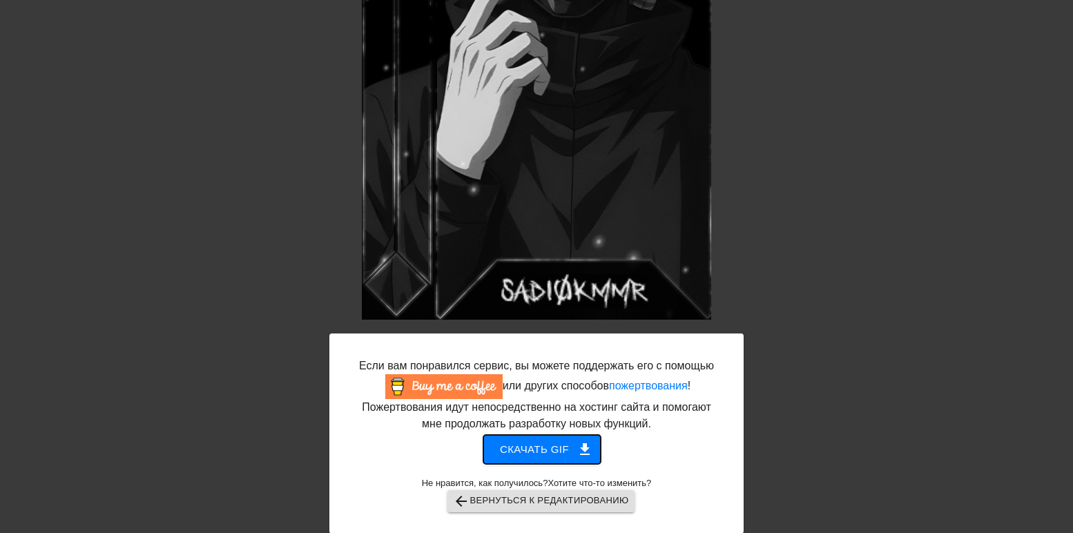
click at [536, 435] on button "Скачать gif get_app" at bounding box center [541, 449] width 117 height 29
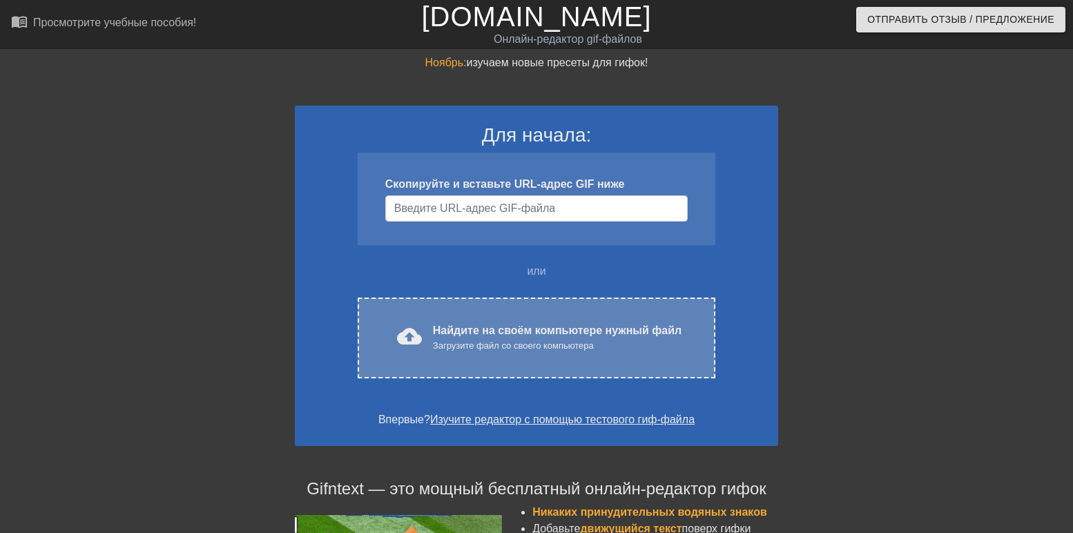
click at [469, 320] on div "cloud_upload загрузить Найдите на своём компьютере нужный файл Загрузите файл с…" at bounding box center [537, 338] width 358 height 81
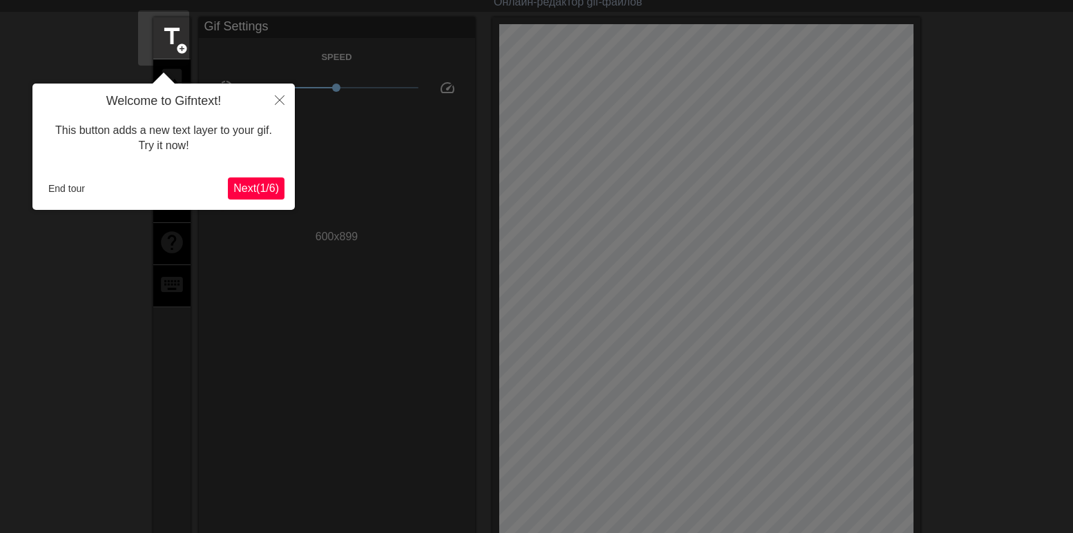
scroll to position [34, 0]
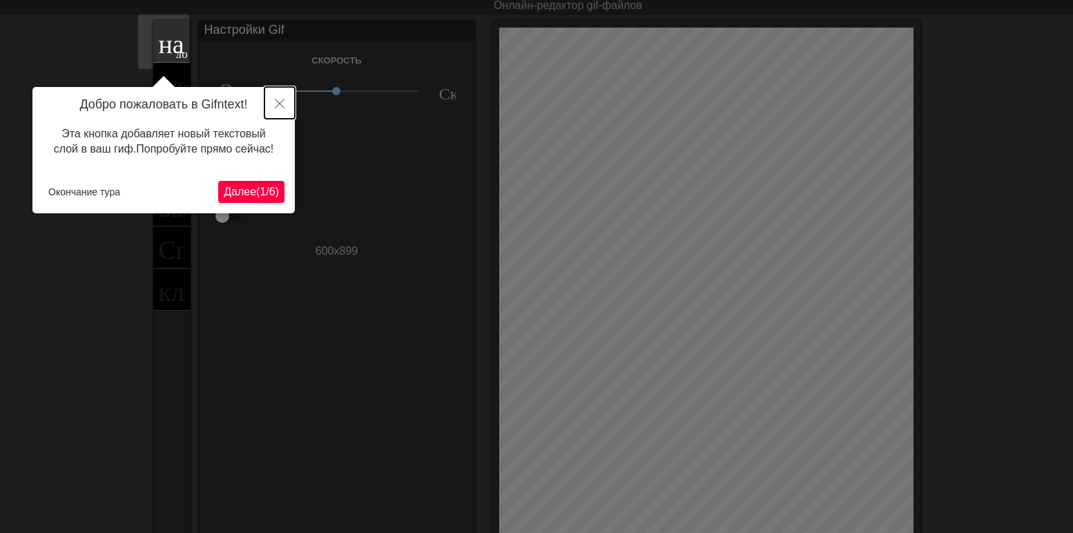
click at [277, 104] on icon "Закрыть" at bounding box center [280, 104] width 10 height 10
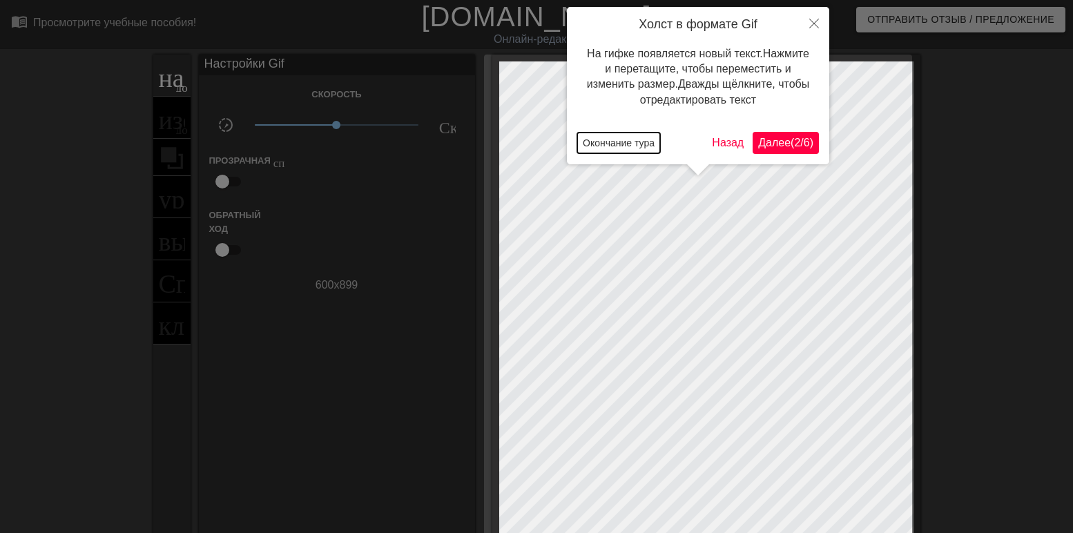
click at [614, 136] on button "Окончание тура" at bounding box center [618, 143] width 83 height 21
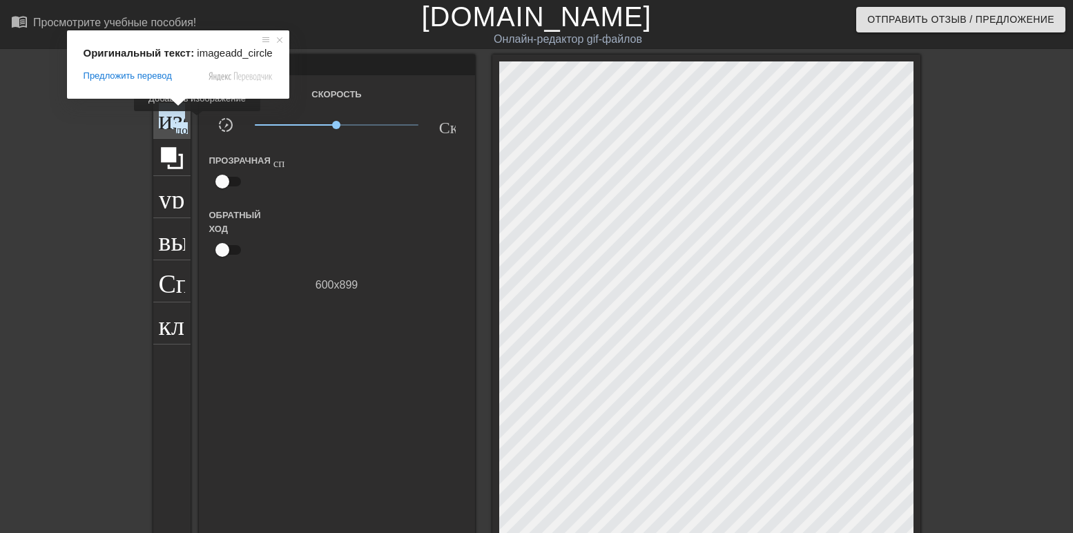
click at [176, 122] on ya-tr-span "добавить_круг" at bounding box center [215, 128] width 79 height 12
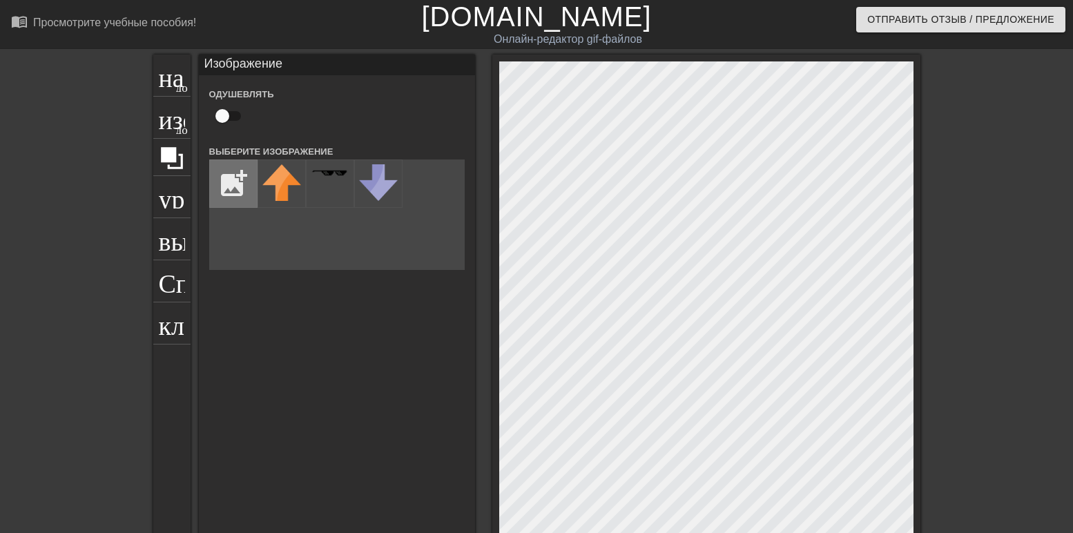
click at [229, 186] on input "file" at bounding box center [233, 183] width 47 height 47
type input "C:\fakepath\text-1755521943831.png"
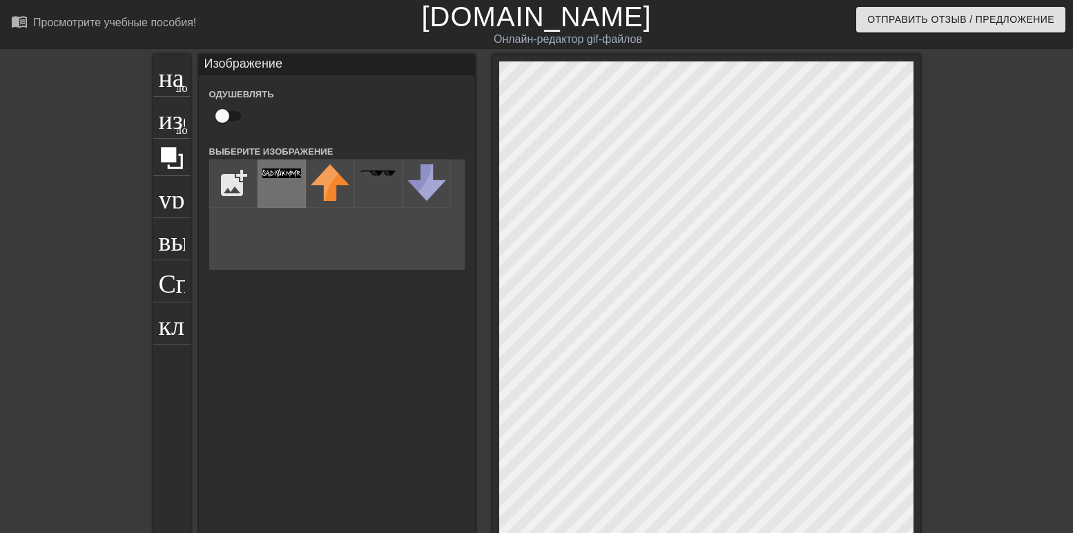
click at [276, 185] on div at bounding box center [282, 183] width 48 height 48
click at [262, 185] on div at bounding box center [282, 183] width 48 height 48
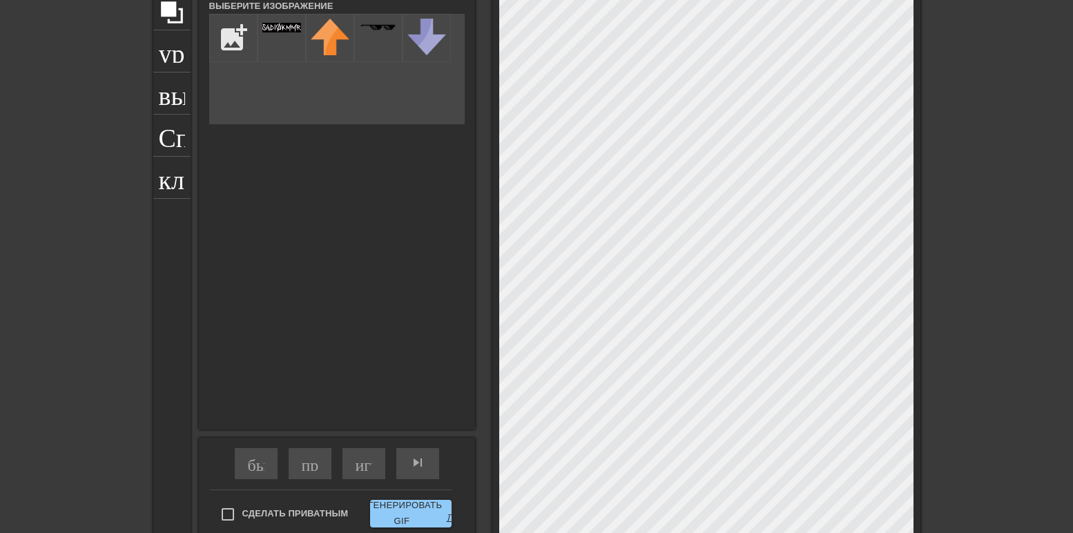
scroll to position [247, 0]
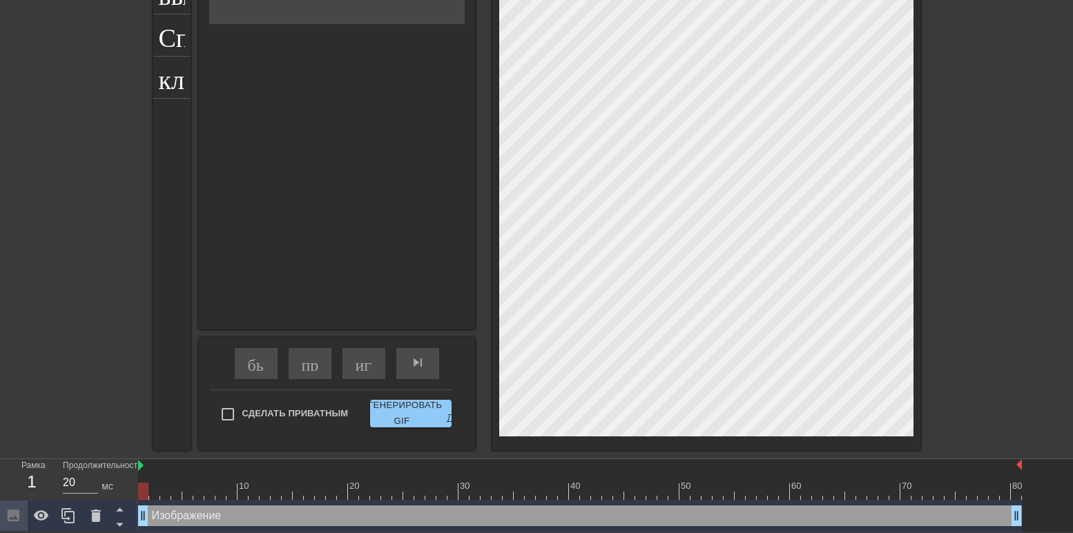
click at [73, 271] on div "название добавить_круг изображение добавить_круг урожай выбор_размера_фото_боль…" at bounding box center [536, 129] width 1073 height 641
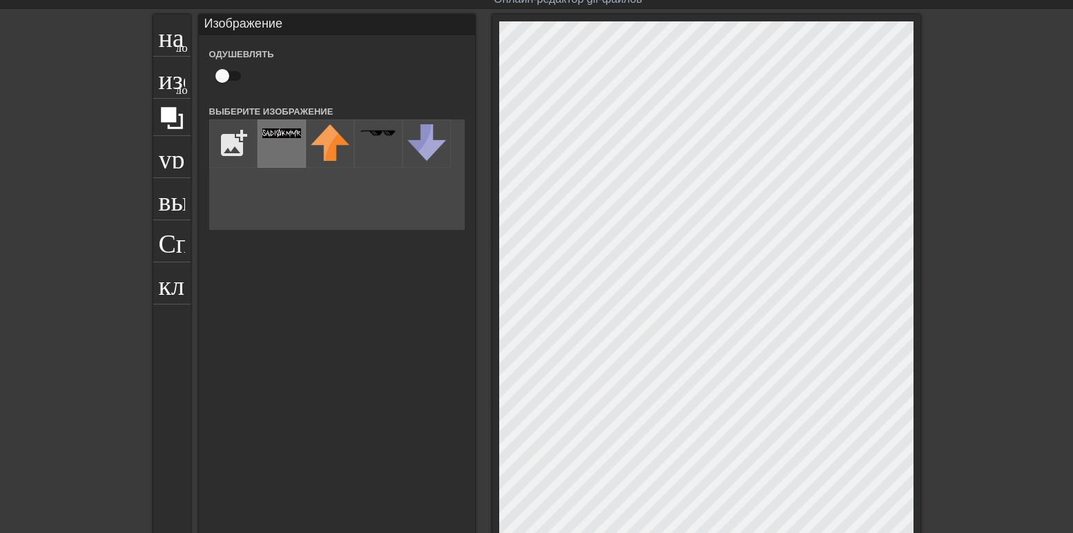
click at [264, 139] on div at bounding box center [282, 143] width 48 height 48
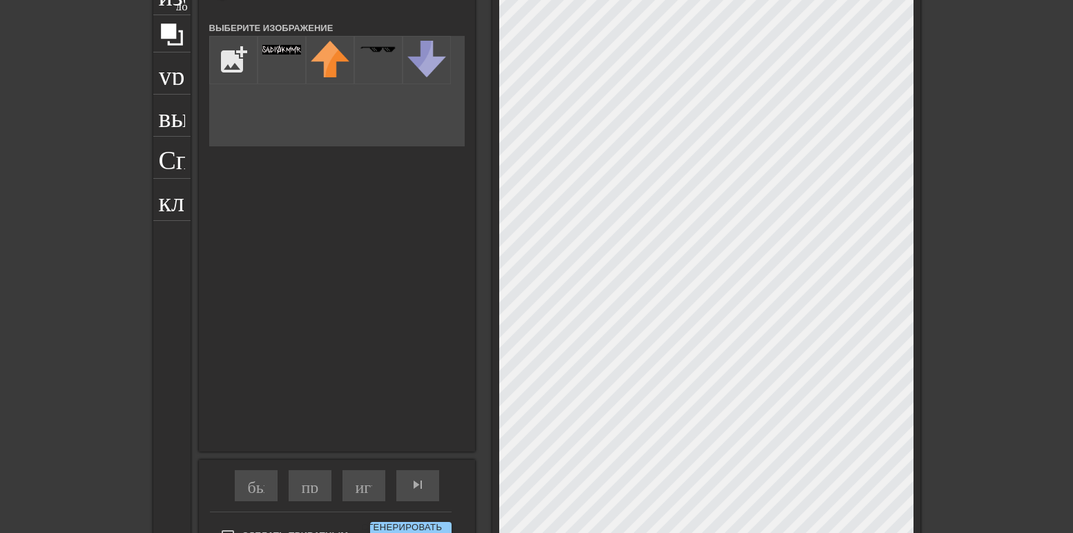
scroll to position [109, 0]
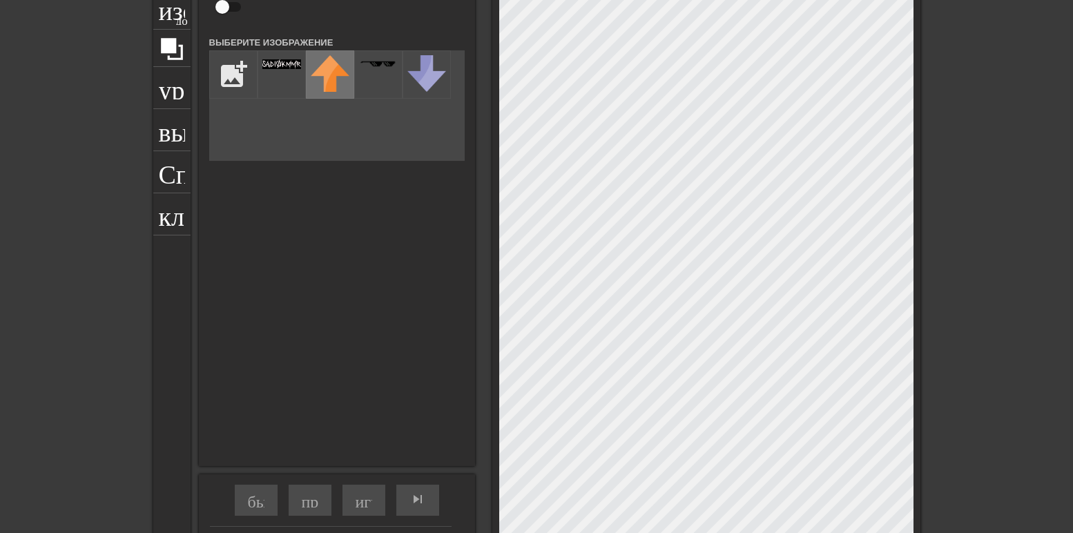
click at [306, 88] on div at bounding box center [330, 74] width 48 height 48
click at [264, 77] on div at bounding box center [282, 74] width 48 height 48
click at [225, 80] on input "file" at bounding box center [233, 74] width 47 height 47
click at [266, 70] on div at bounding box center [282, 74] width 48 height 48
click at [228, 82] on input "file" at bounding box center [233, 74] width 47 height 47
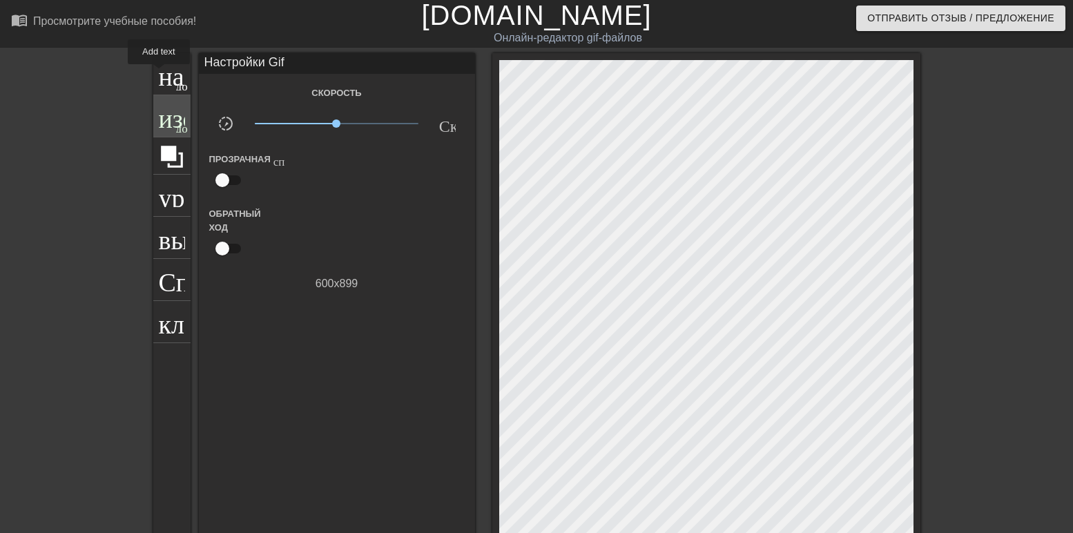
scroll to position [0, 0]
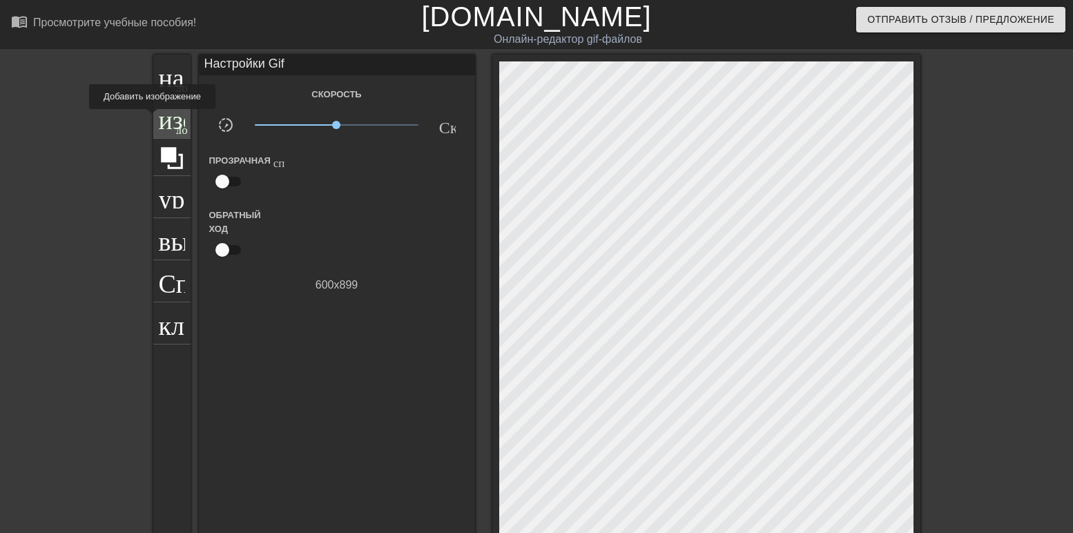
click at [159, 123] on ya-tr-span "изображение" at bounding box center [231, 116] width 144 height 26
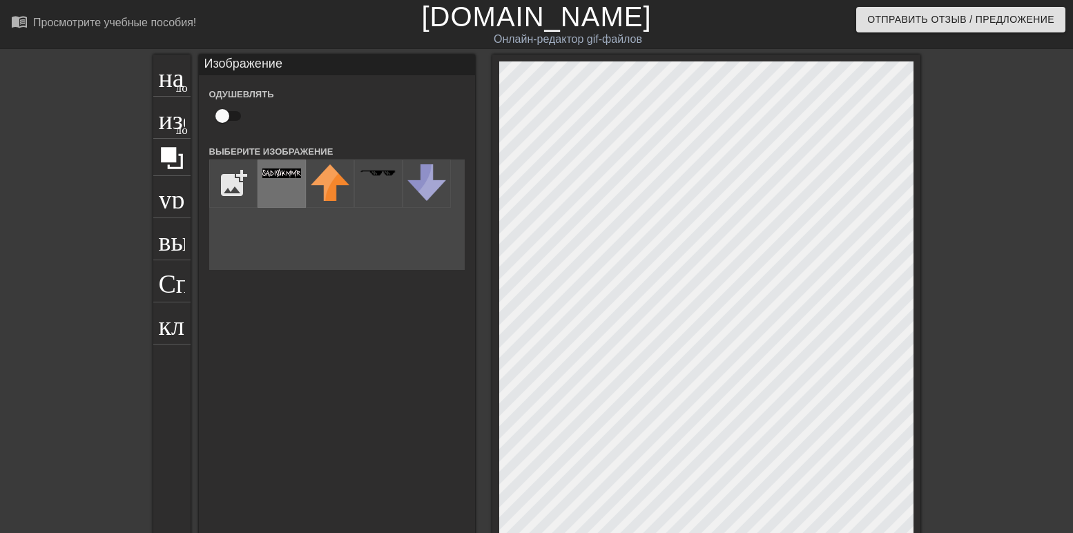
click at [277, 185] on div at bounding box center [282, 183] width 48 height 48
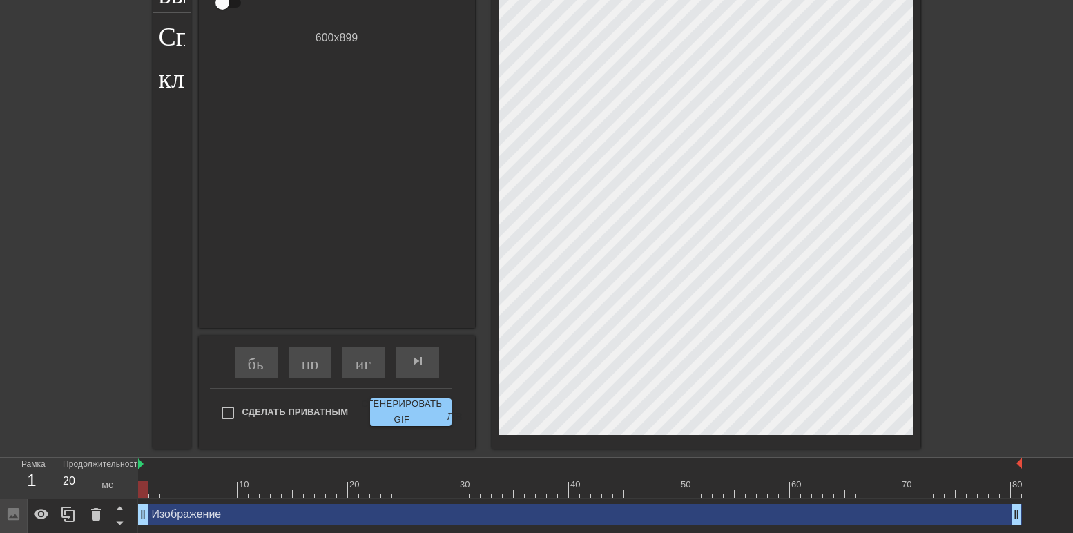
scroll to position [278, 0]
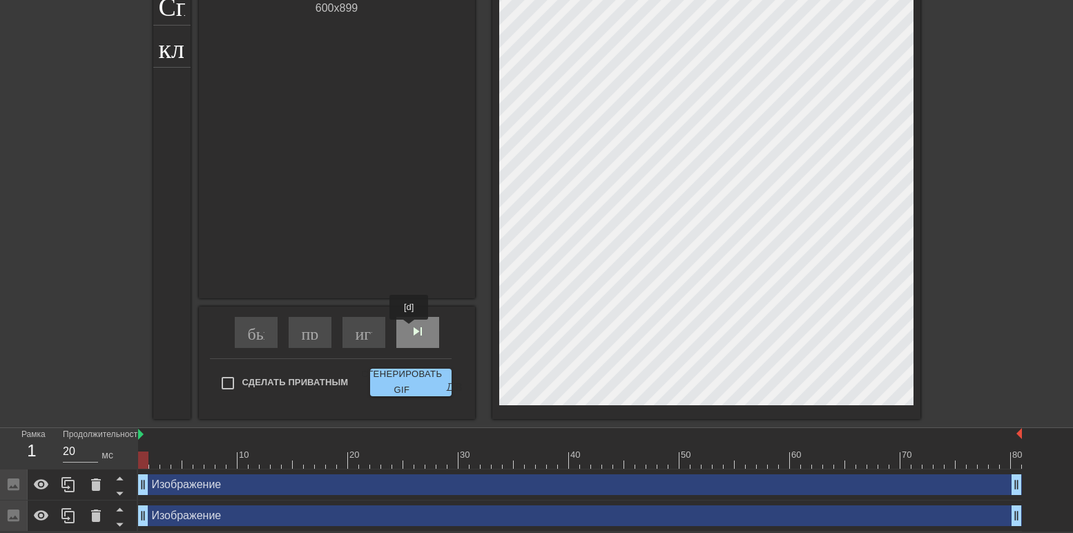
click at [410, 331] on ya-tr-span "skip_next - пропустить следующий" at bounding box center [507, 331] width 197 height 17
click at [411, 331] on ya-tr-span "skip_next - пропустить следующий" at bounding box center [507, 331] width 197 height 17
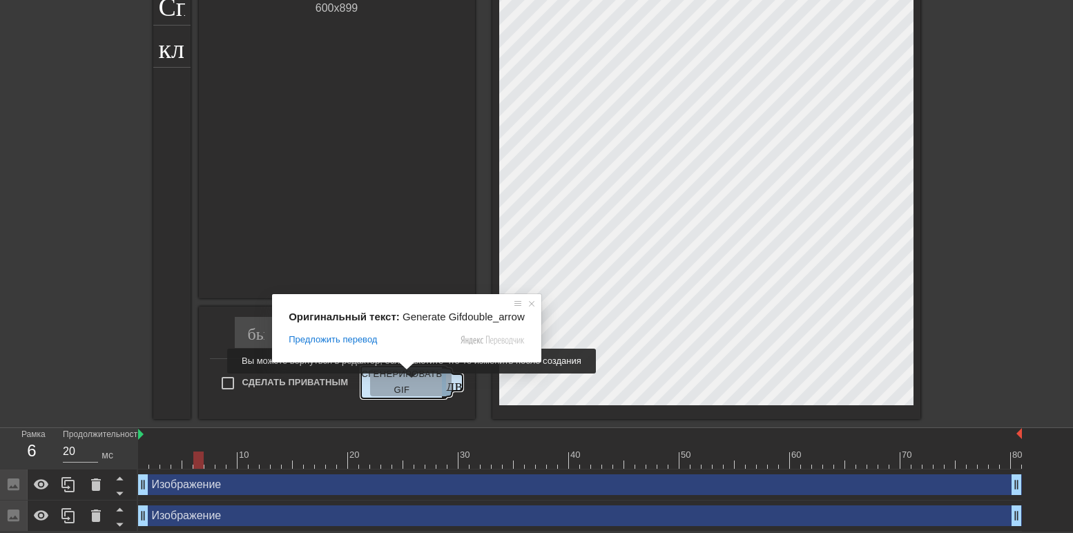
click at [402, 383] on ya-tr-span "Сгенерировать GIF" at bounding box center [401, 383] width 81 height 32
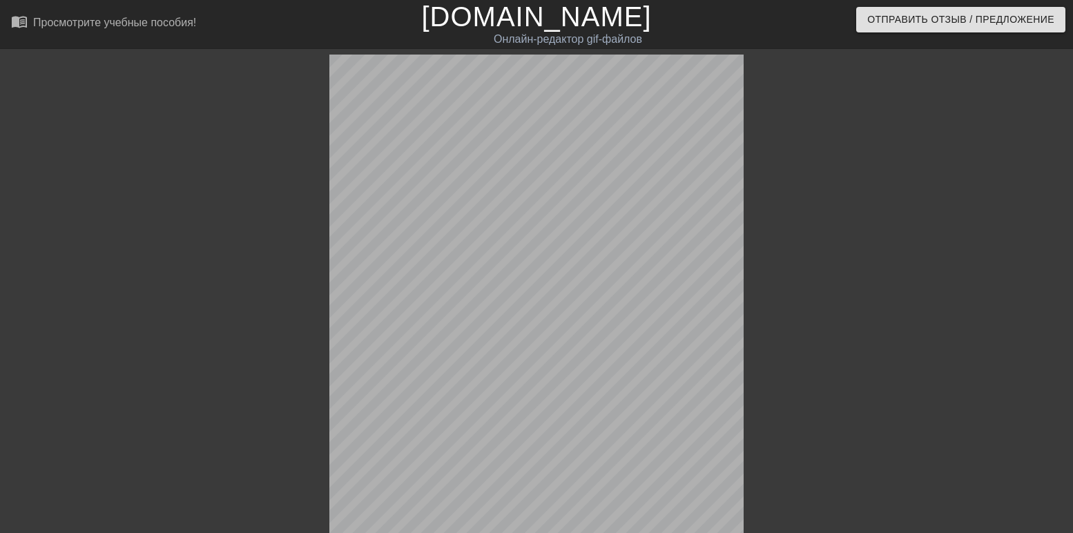
scroll to position [258, 0]
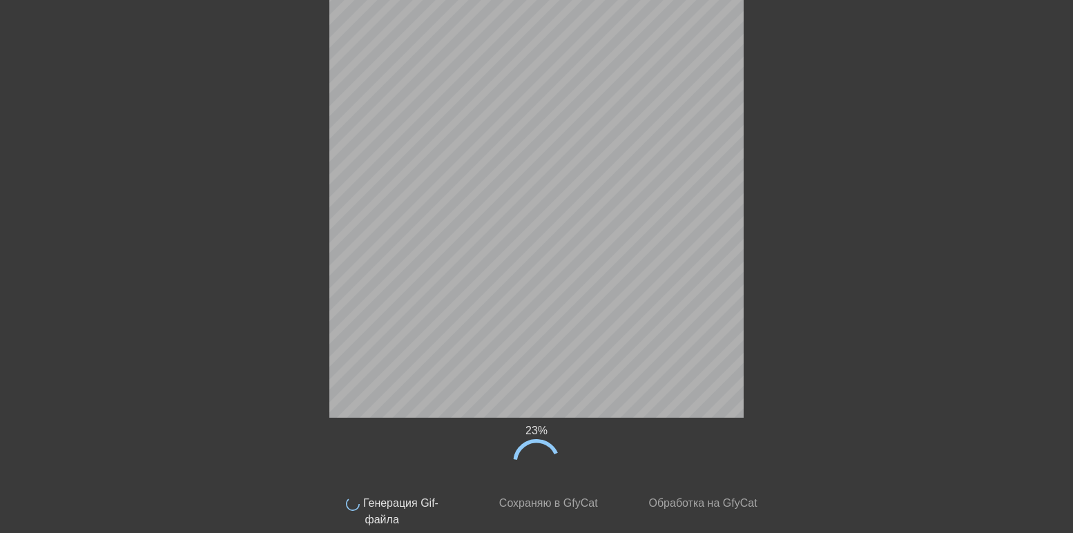
click at [583, 451] on div "23 %" at bounding box center [536, 455] width 443 height 64
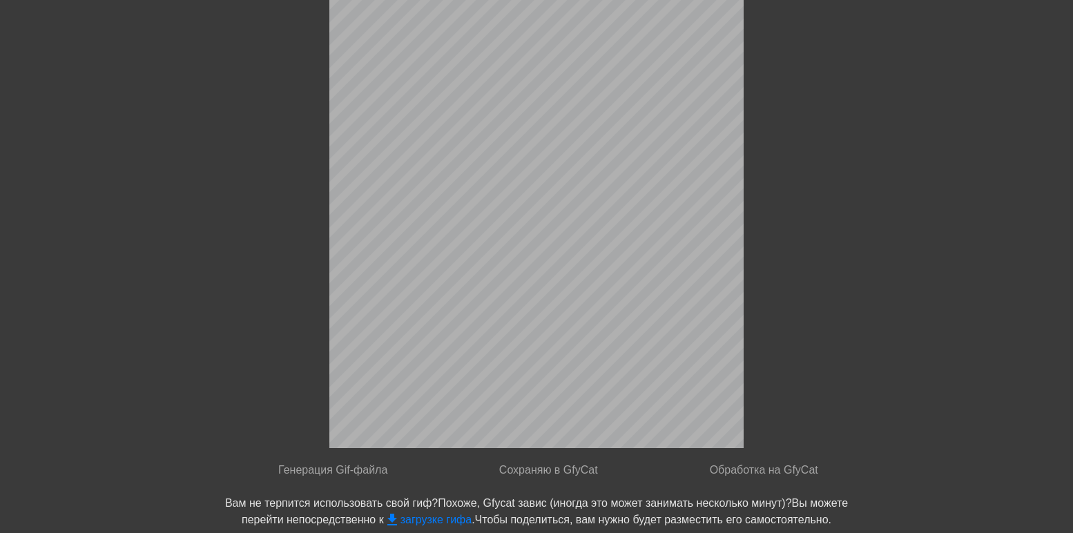
scroll to position [117, 0]
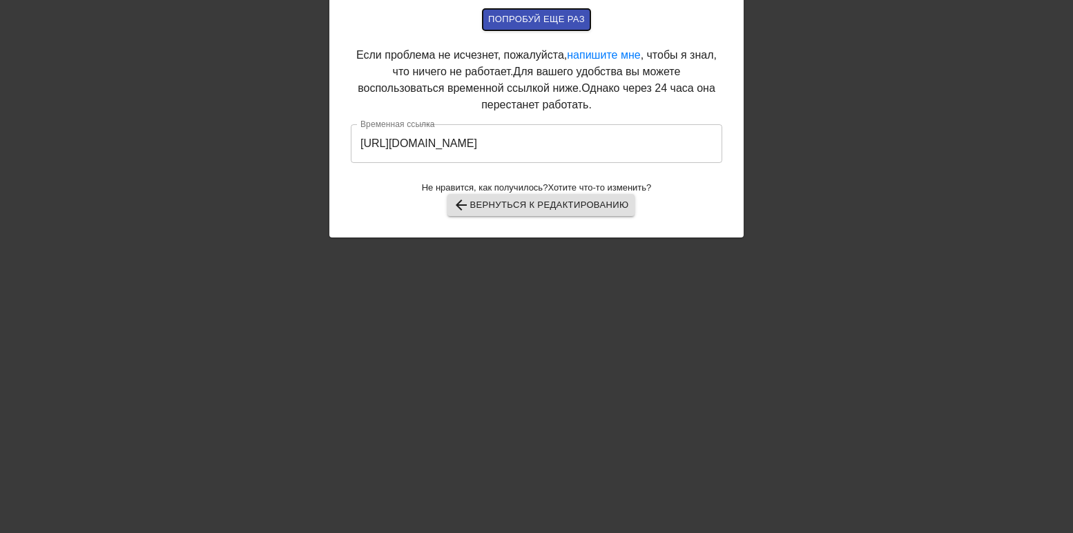
click at [494, 18] on ya-tr-span "попробуй еще раз" at bounding box center [536, 20] width 97 height 16
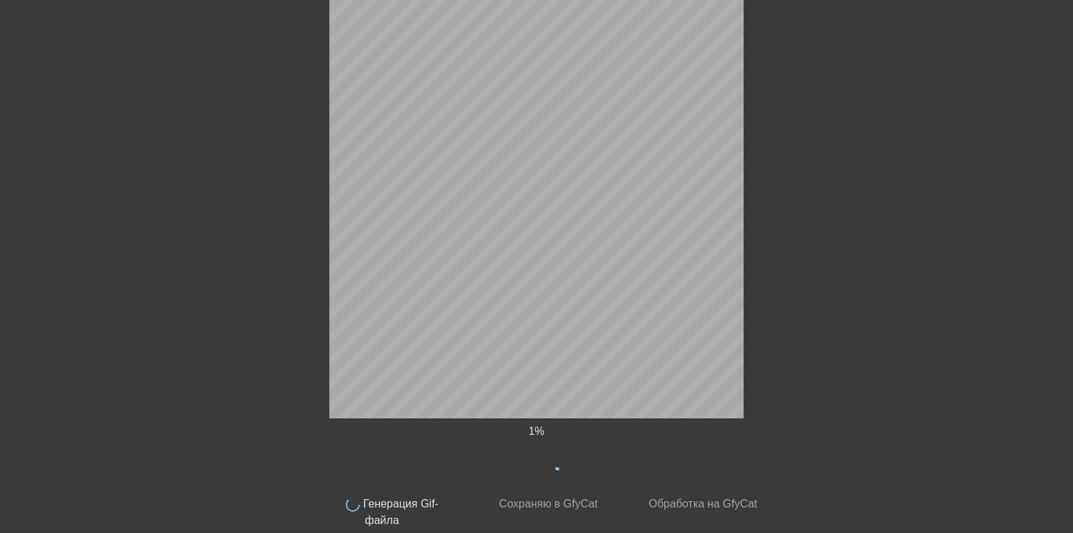
scroll to position [258, 0]
click at [81, 483] on div "13 % Выполнено Генерация Gif-файла готово Сохраняю в GfyCat готово Обработка на…" at bounding box center [536, 162] width 1073 height 731
